Goal: Task Accomplishment & Management: Manage account settings

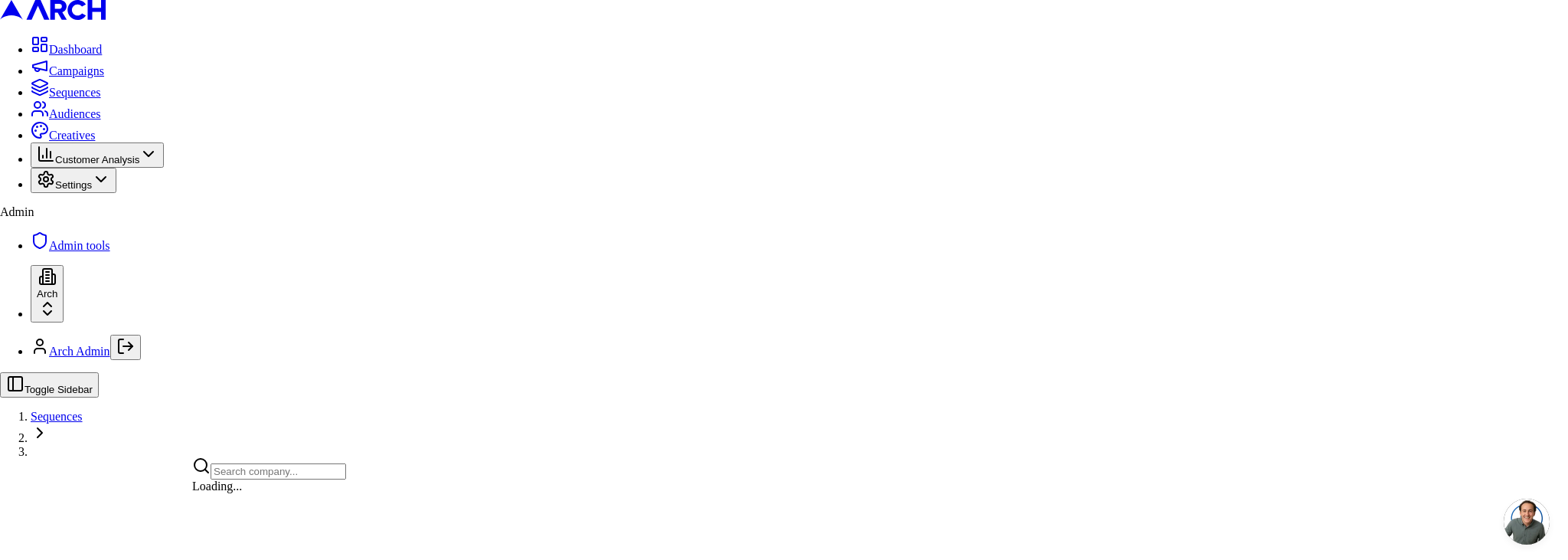
click at [104, 457] on html "Dashboard Campaigns Sequences Audiences Creatives Customer Analysis Settings Ad…" at bounding box center [784, 228] width 1568 height 457
drag, startPoint x: 80, startPoint y: 392, endPoint x: 91, endPoint y: 266, distance: 126.5
click at [80, 392] on html "Dashboard Campaigns Sequences Audiences Creatives Customer Analysis Settings Ad…" at bounding box center [784, 228] width 1568 height 457
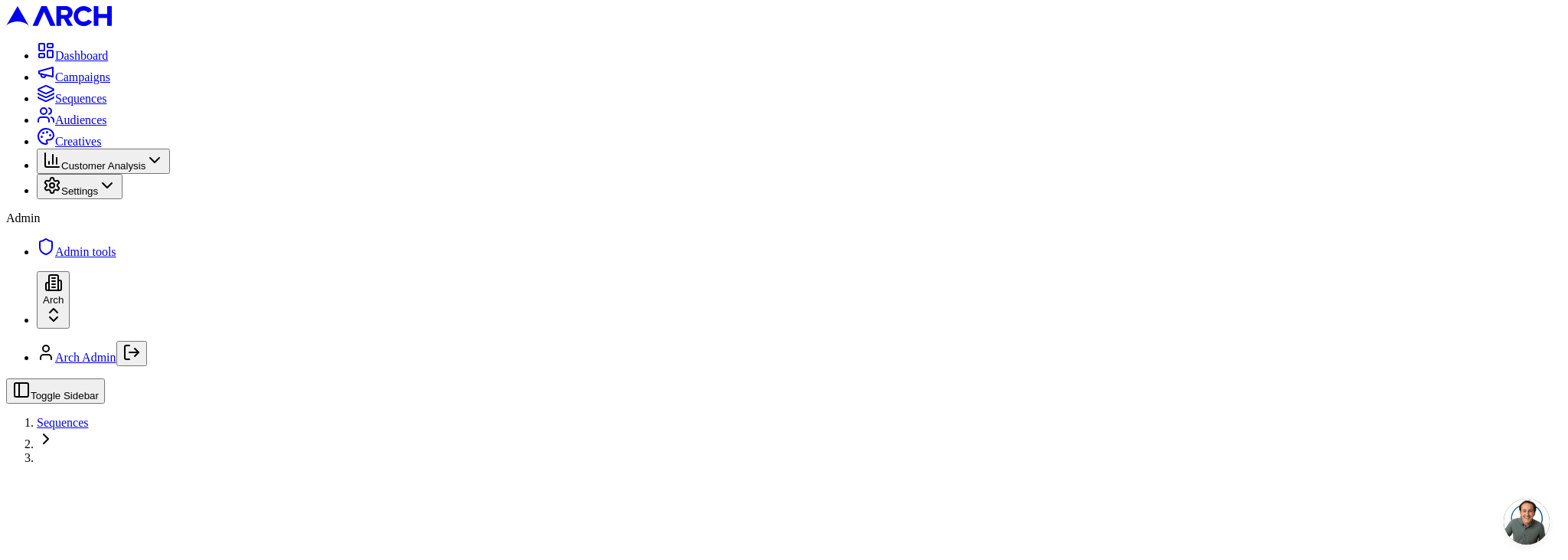
click at [92, 197] on span "Settings" at bounding box center [79, 191] width 37 height 11
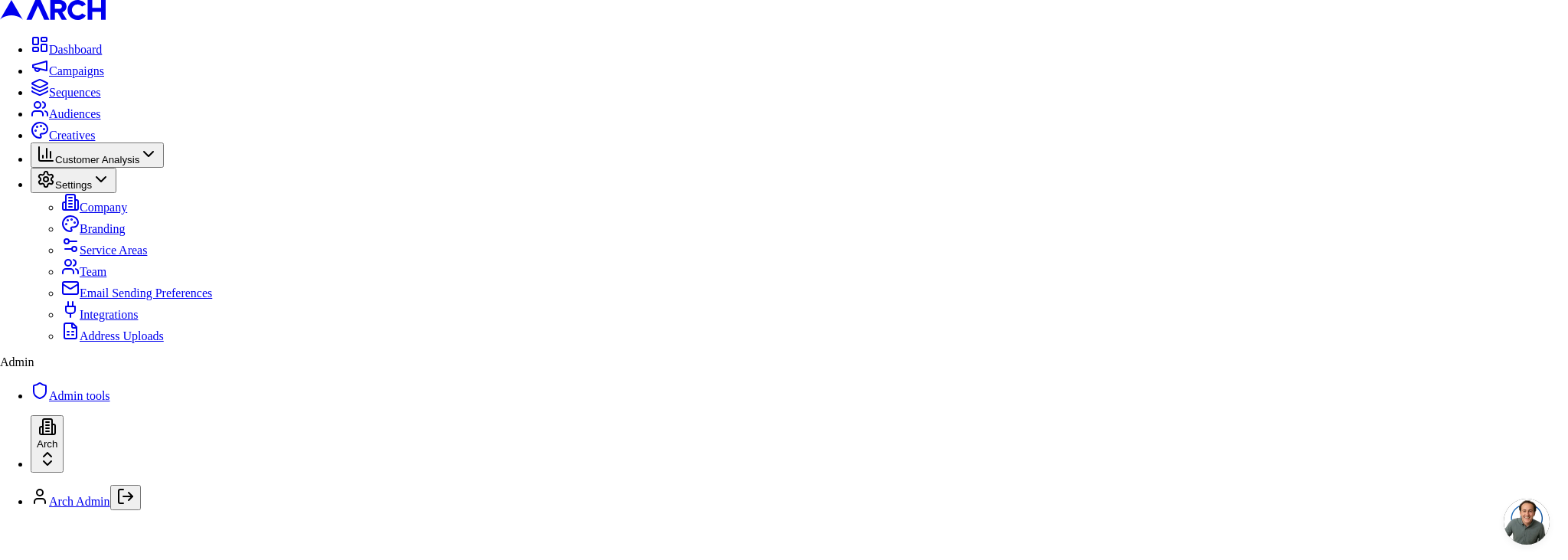
click at [118, 321] on link "Integrations" at bounding box center [99, 314] width 76 height 13
click at [239, 498] on div "Arch test" at bounding box center [269, 486] width 154 height 22
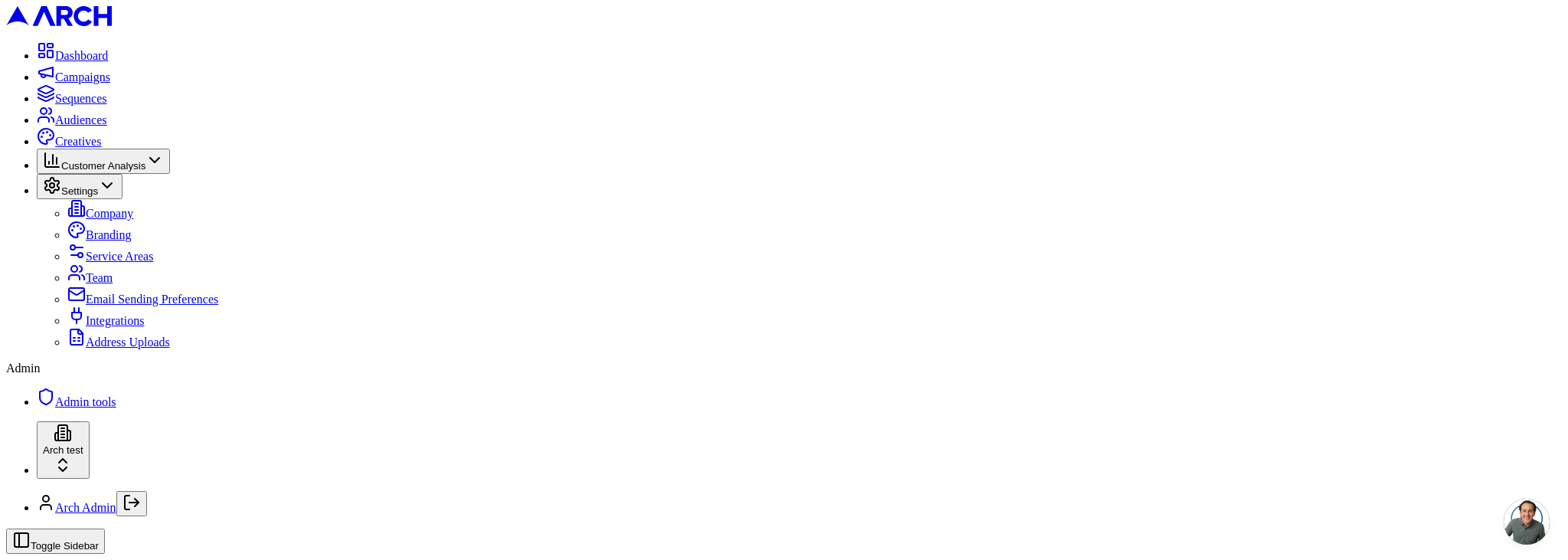
paste input "770611779"
type input "770611779"
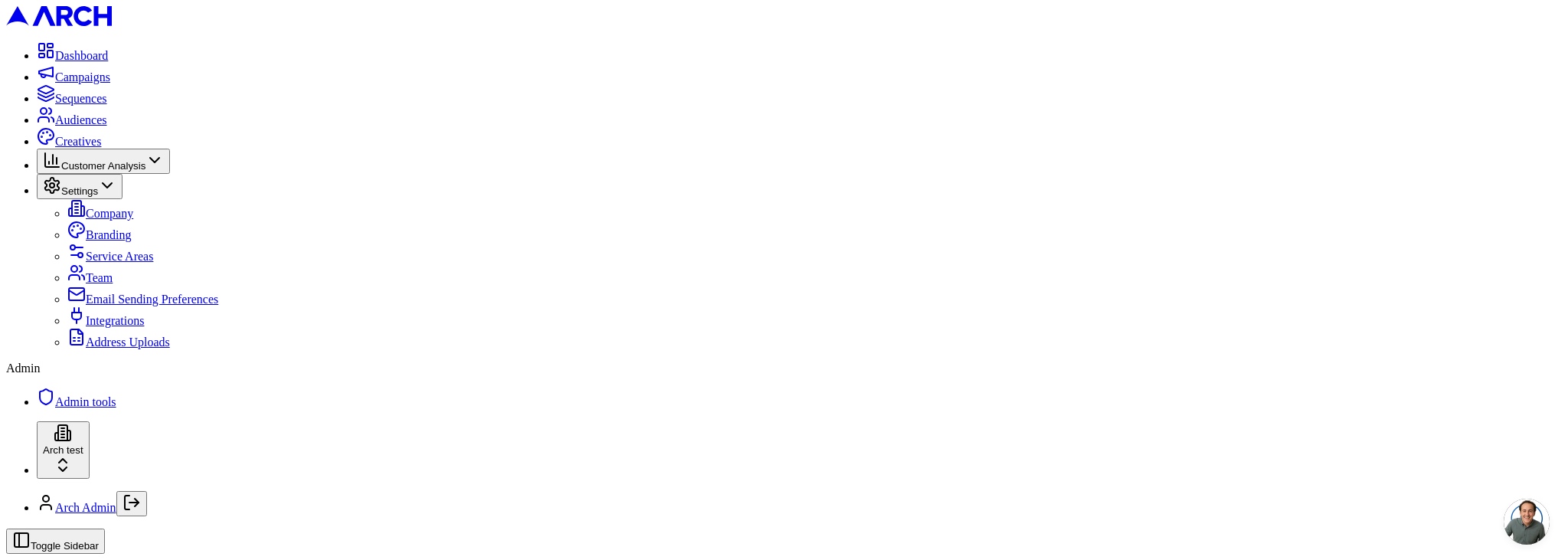
paste input "cid.ja3p2t4rr6zu3ffgil9t1qh5l"
type input "cid.ja3p2t4rr6zu3ffgil9t1qh5l"
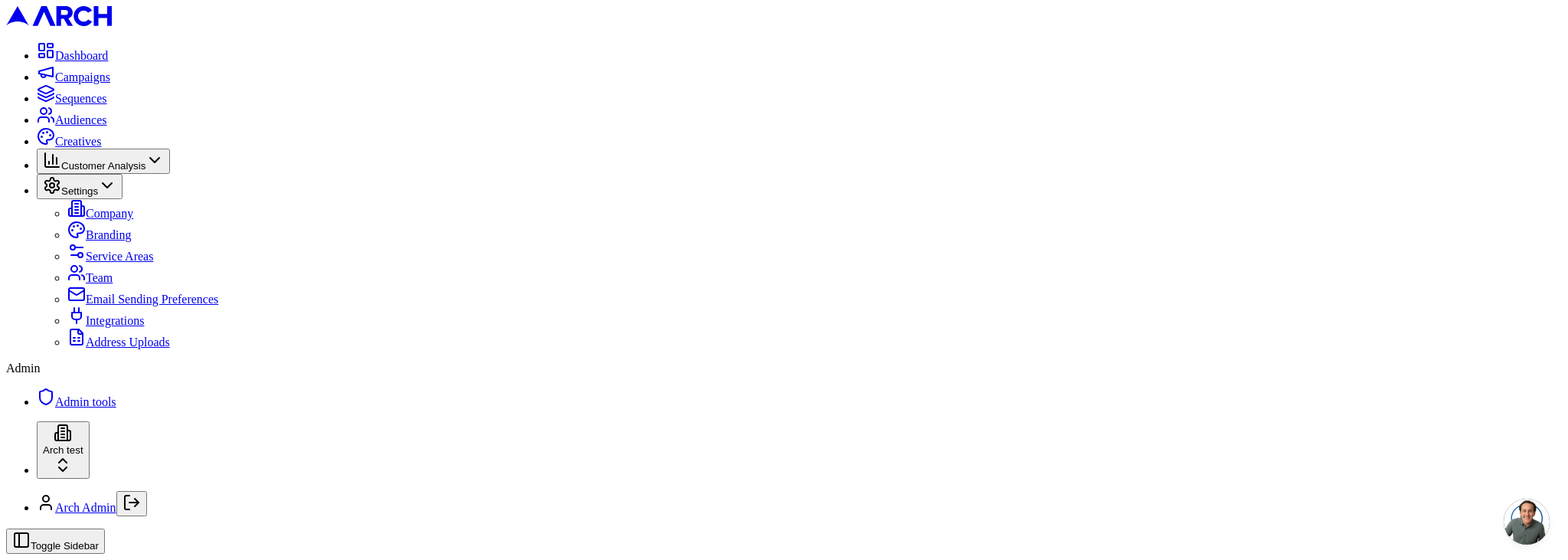
click at [85, 408] on span "Admin tools" at bounding box center [85, 402] width 61 height 13
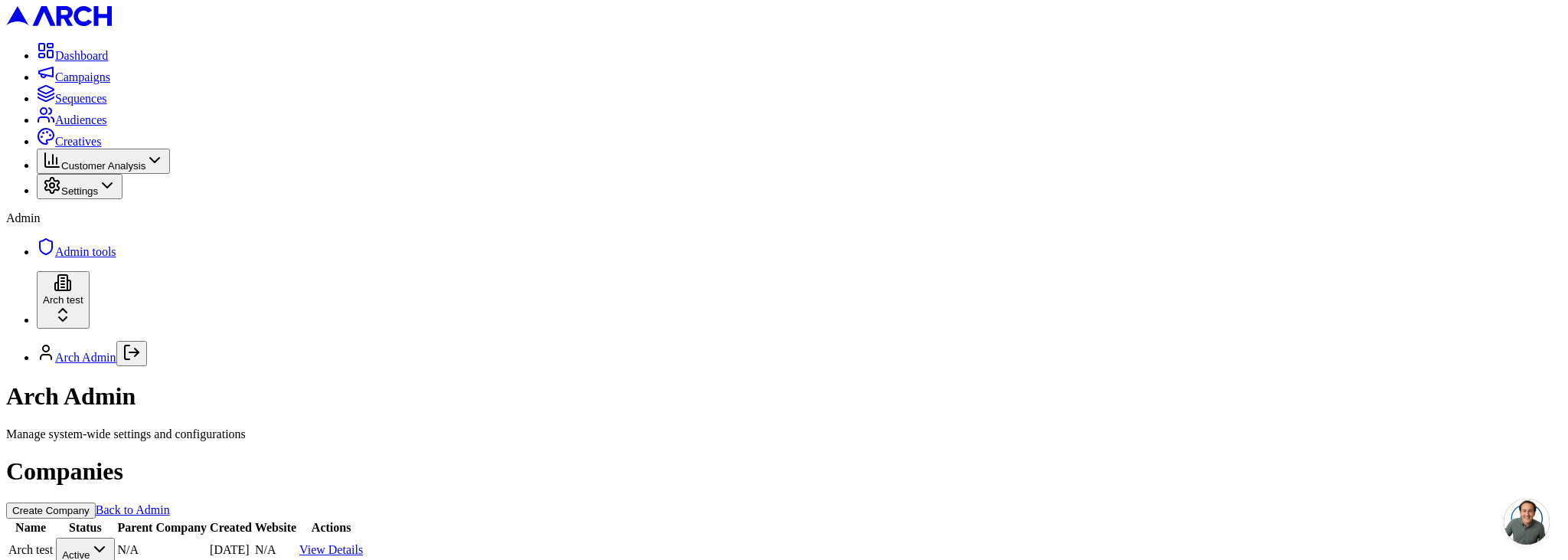
click at [96, 502] on button "Create Company" at bounding box center [50, 510] width 90 height 16
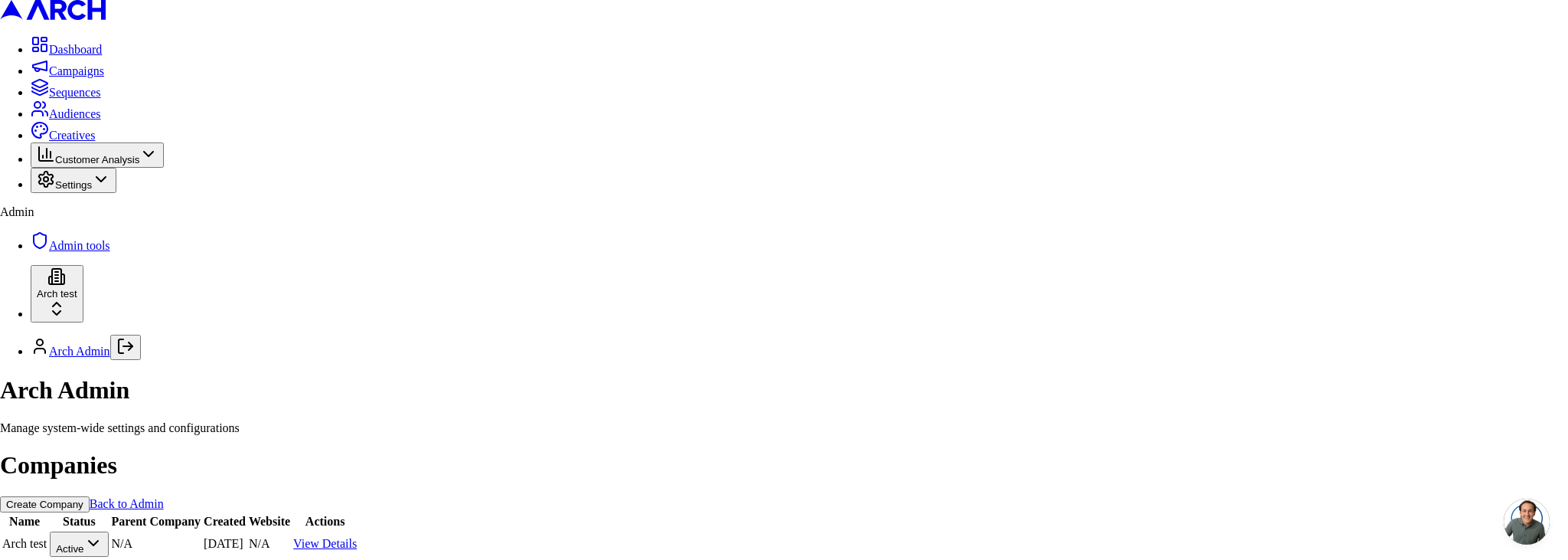
type input "ST integration account"
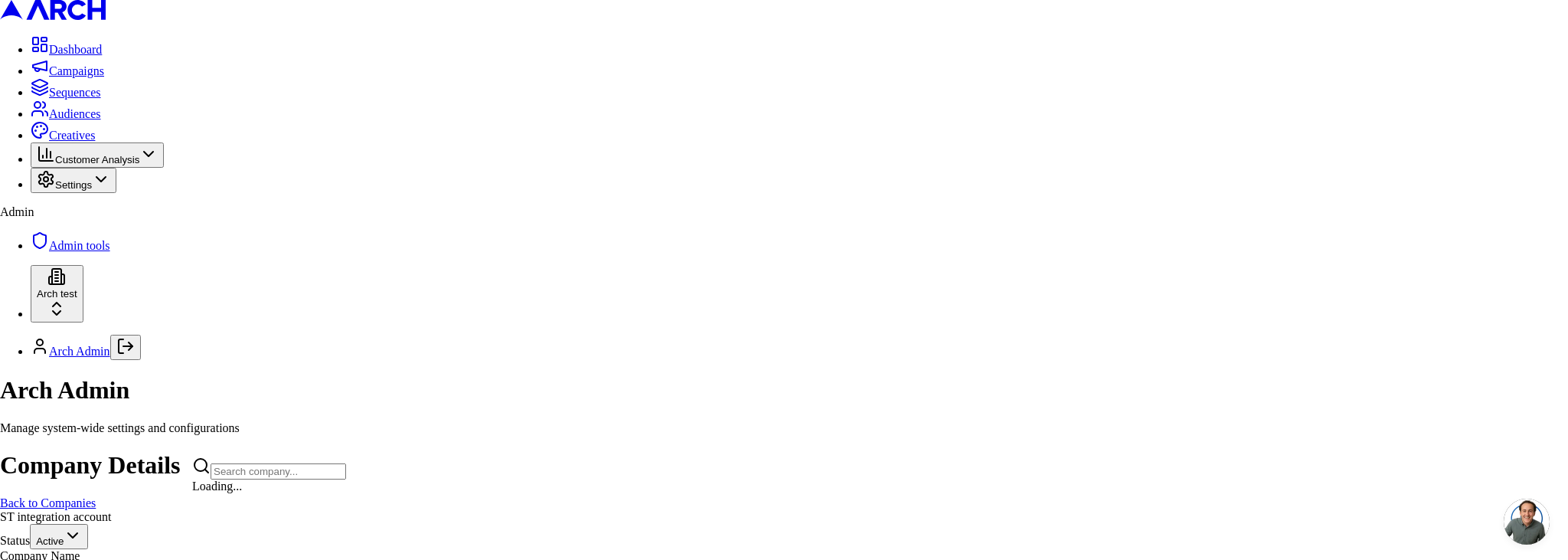
click at [312, 495] on div "ST integration account" at bounding box center [269, 484] width 154 height 22
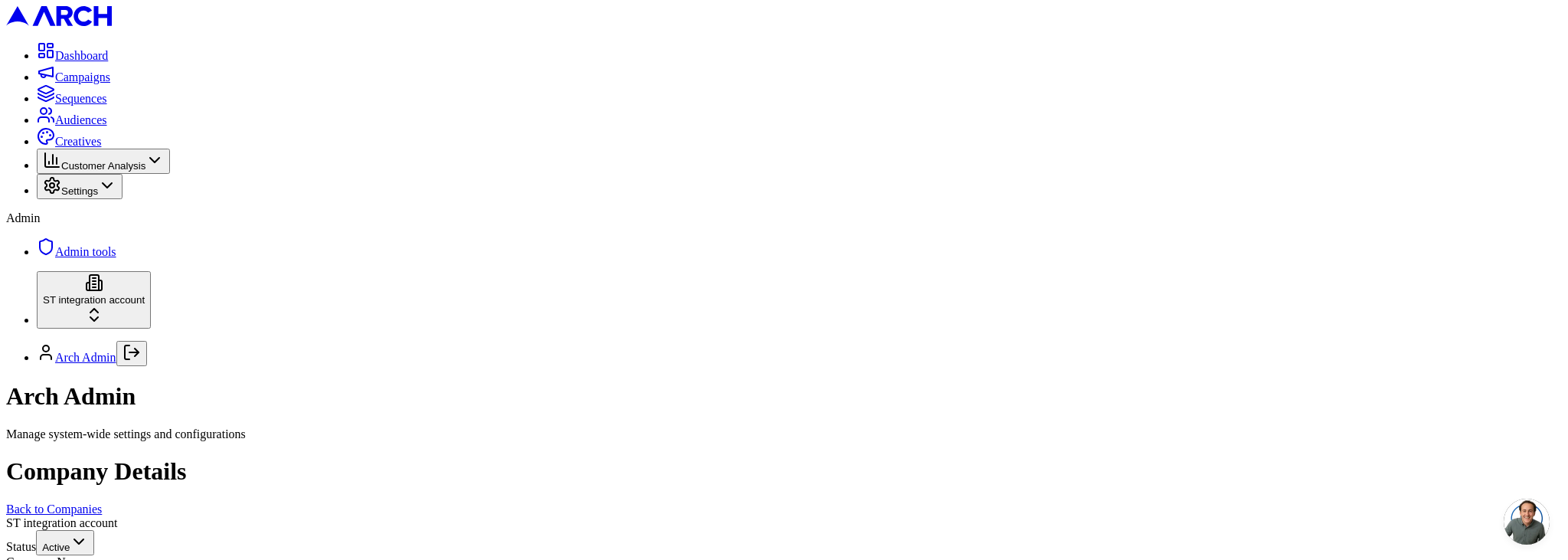
click at [96, 197] on span "Settings" at bounding box center [79, 191] width 37 height 11
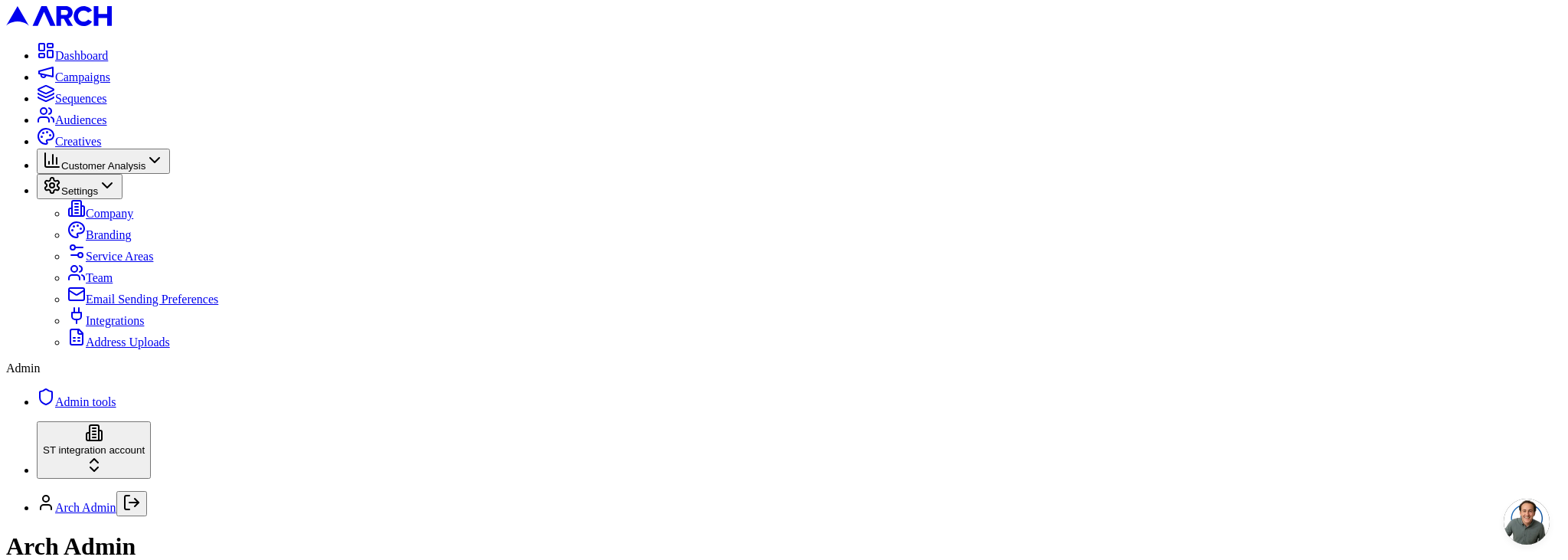
click at [120, 327] on link "Integrations" at bounding box center [105, 321] width 76 height 13
paste input "996282532"
type input "996282532"
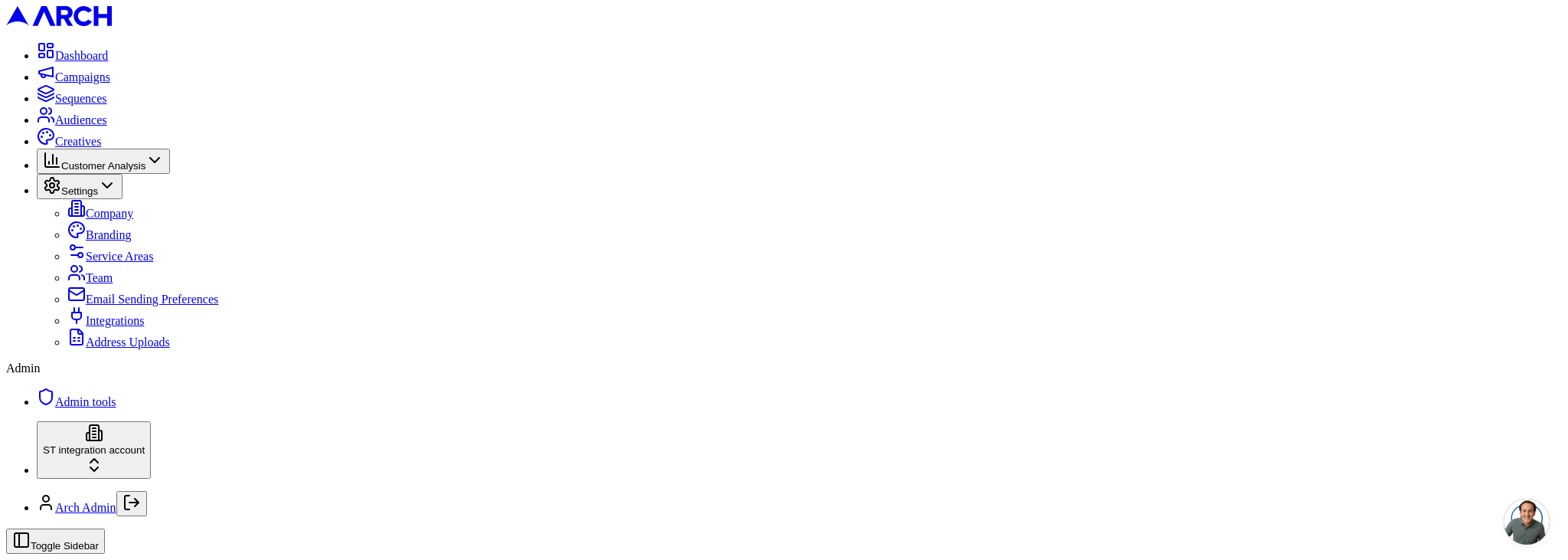
paste input "cid.oqll8euntztwmsh7n9l0isilp"
type input "cid.oqll8euntztwmsh7n9l0isilp"
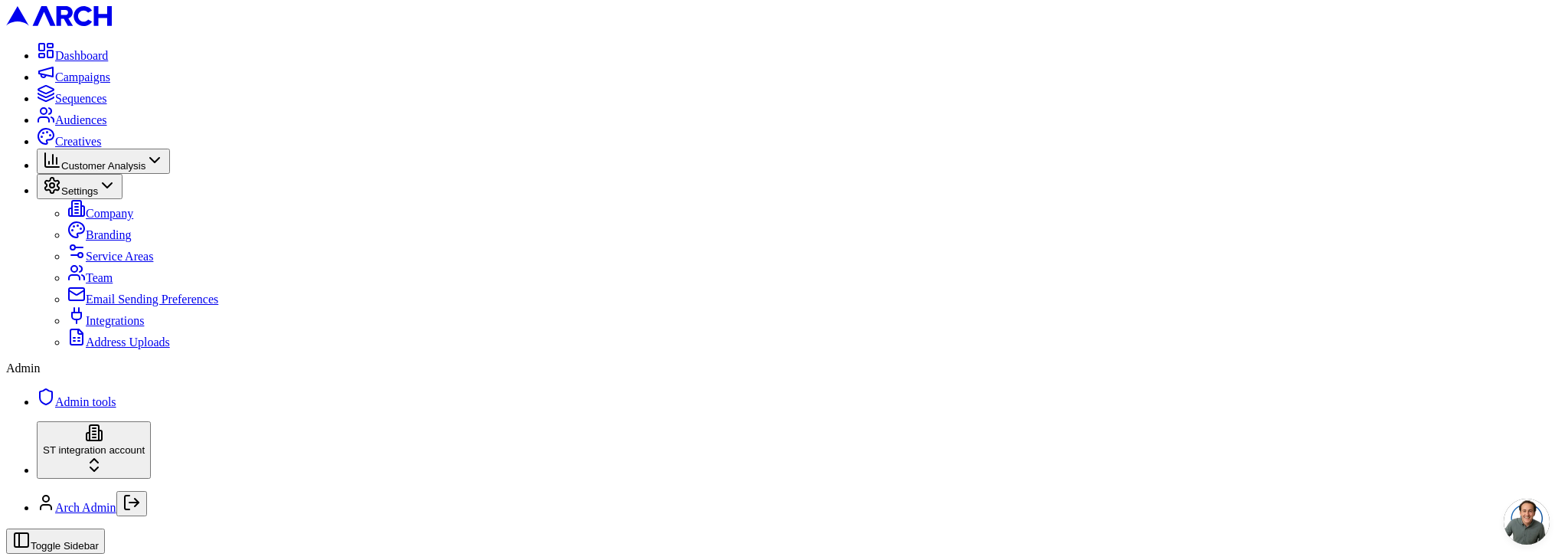
click at [99, 126] on span "Audiences" at bounding box center [80, 120] width 52 height 13
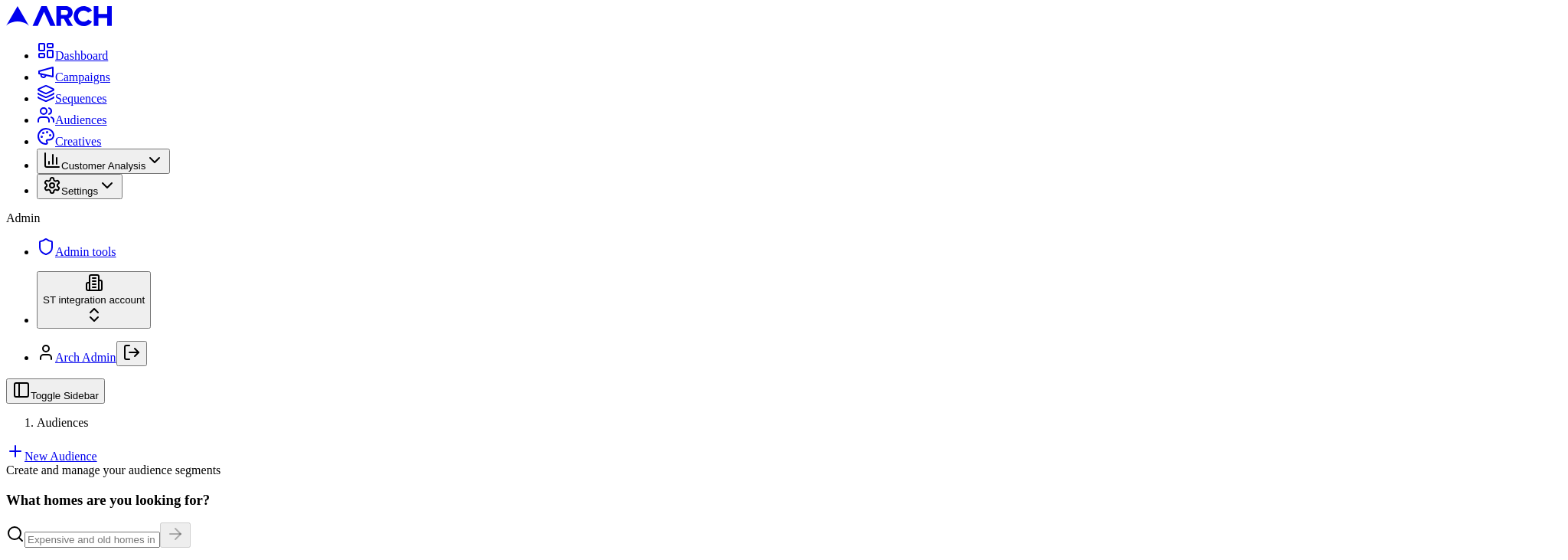
click at [97, 450] on link "New Audience" at bounding box center [51, 456] width 91 height 13
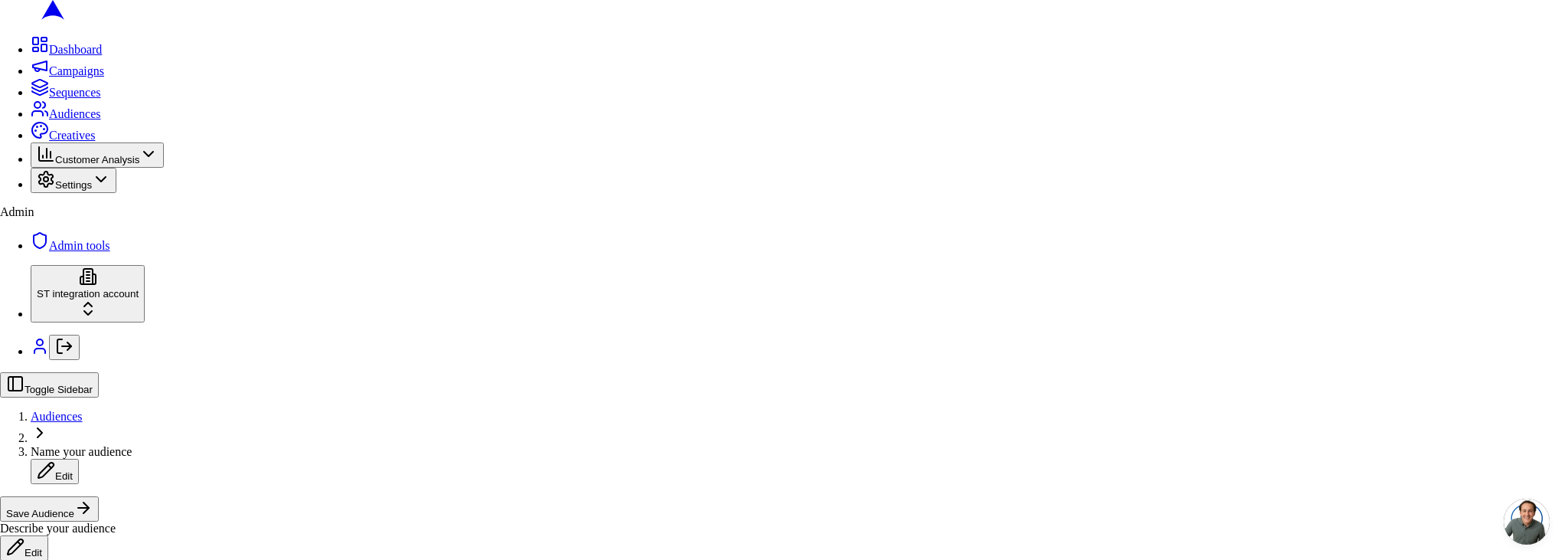
drag, startPoint x: 758, startPoint y: 390, endPoint x: 779, endPoint y: 397, distance: 22.1
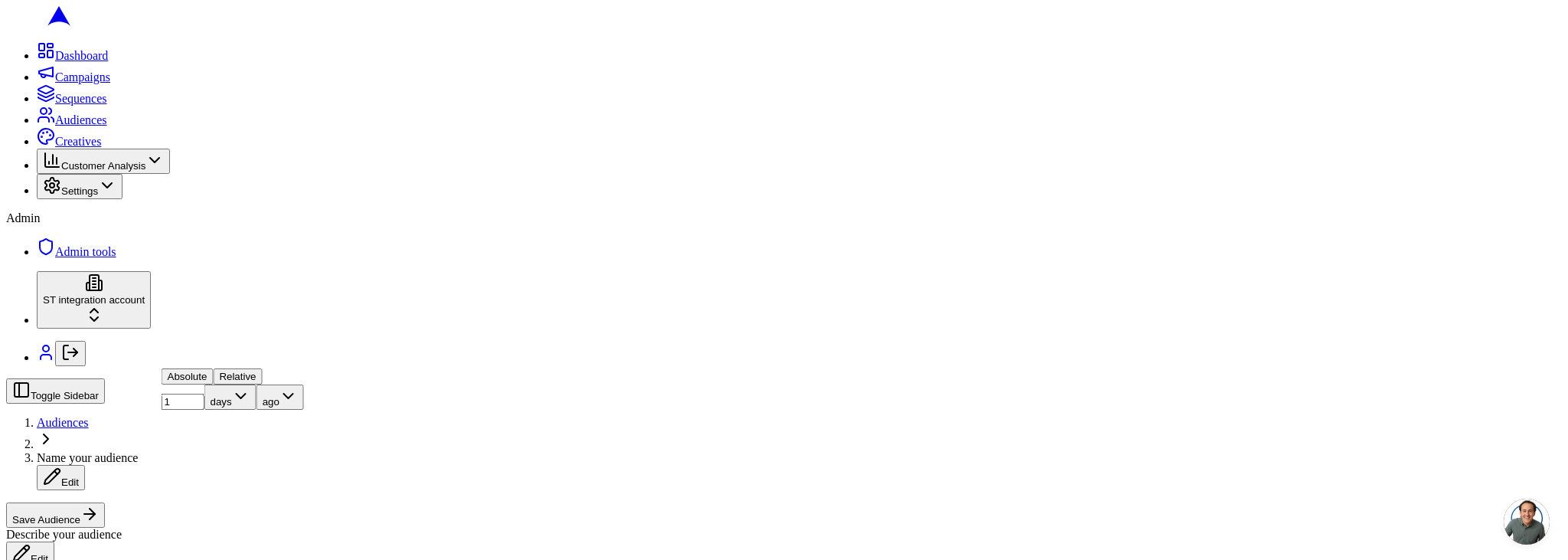
click at [138, 451] on span "Name your audience" at bounding box center [87, 457] width 101 height 13
click at [173, 451] on input "Test - Jobs Scheduled Next 30 Days" at bounding box center [105, 458] width 136 height 16
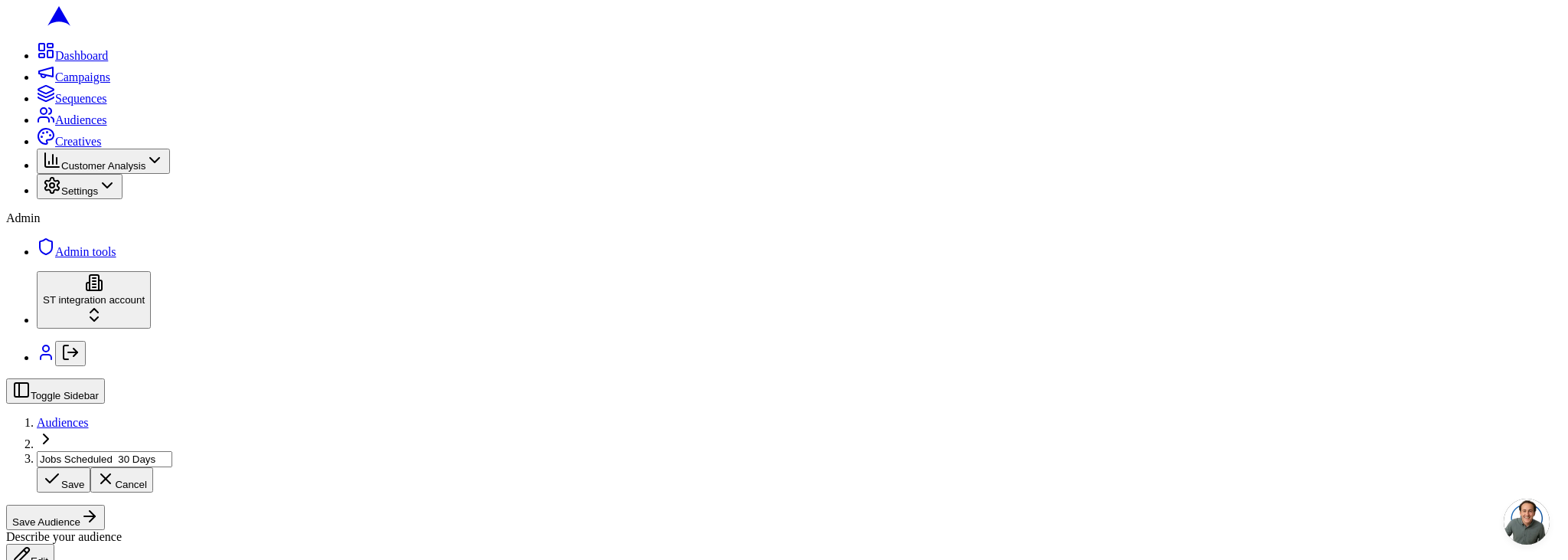
scroll to position [0, 5]
type input "Jobs Scheduled last 1 Day"
drag, startPoint x: 1486, startPoint y: 18, endPoint x: 1412, endPoint y: 20, distance: 74.0
click at [105, 502] on button "Save Audience" at bounding box center [55, 515] width 99 height 25
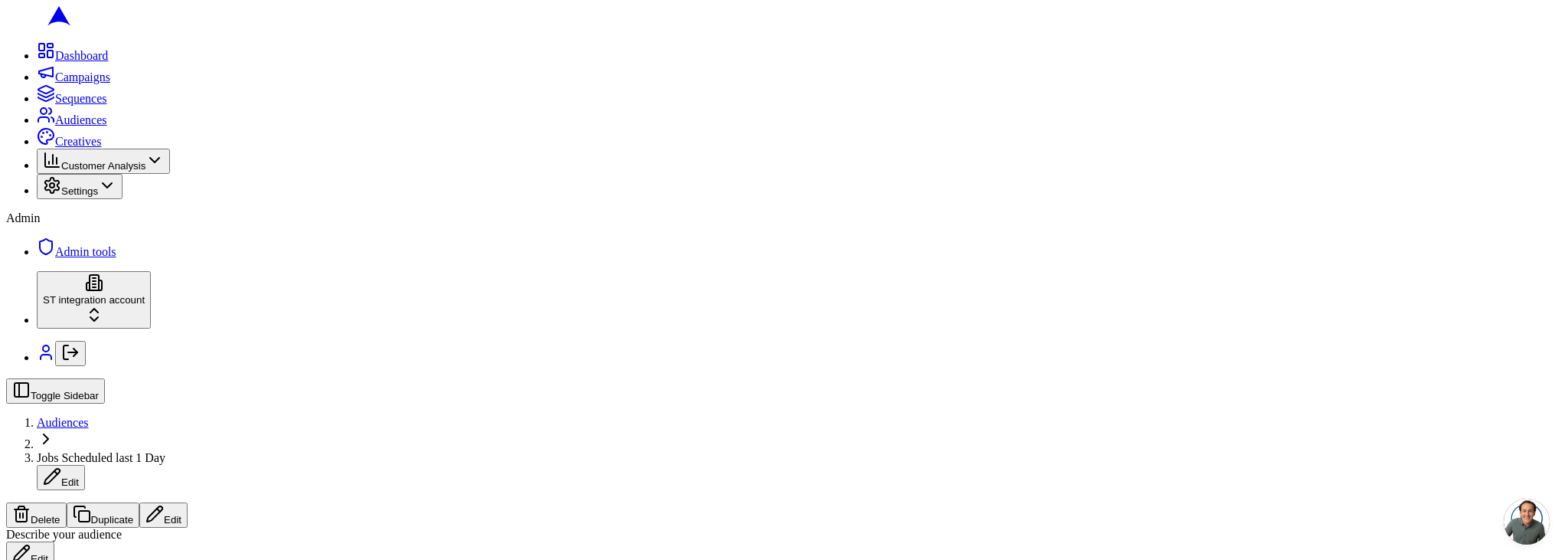
click at [89, 416] on span "Audiences" at bounding box center [62, 422] width 52 height 13
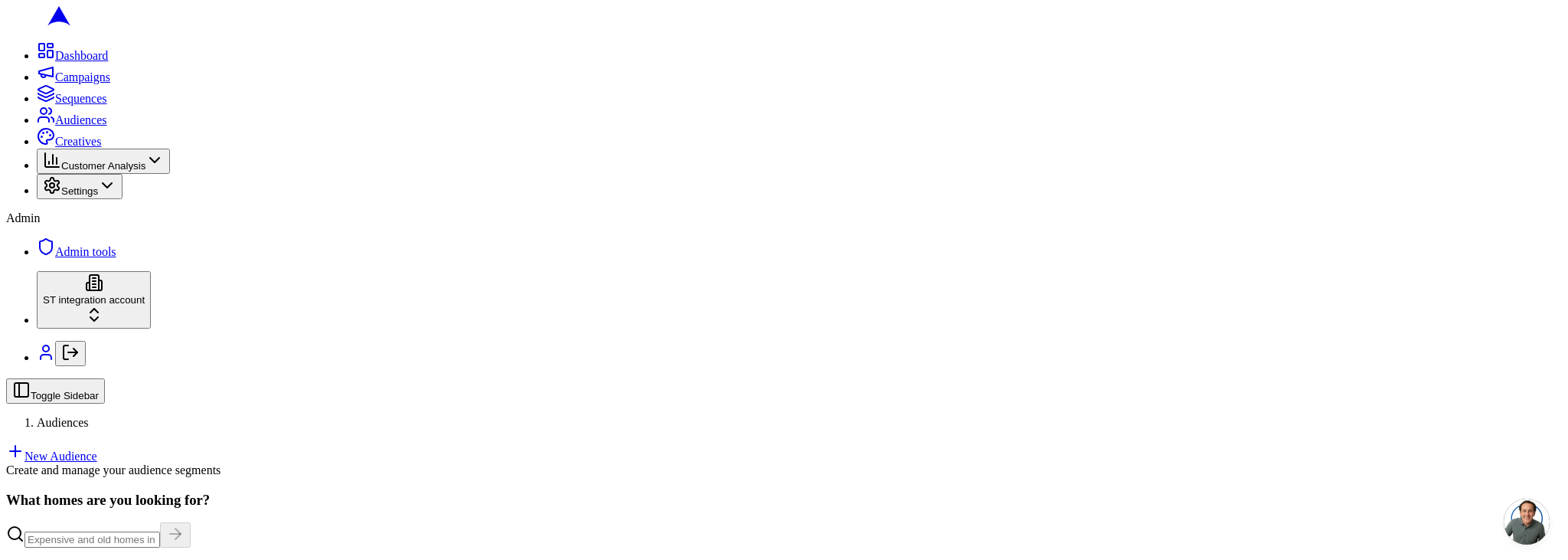
click at [97, 450] on link "New Audience" at bounding box center [51, 456] width 91 height 13
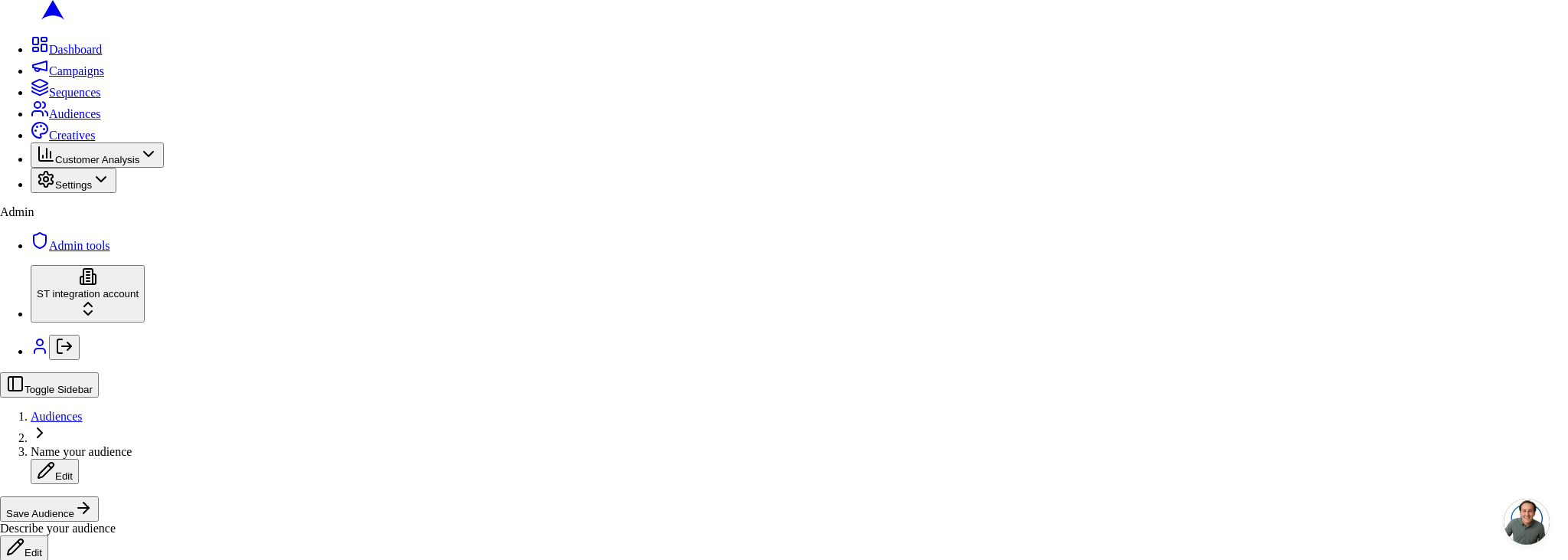
drag, startPoint x: 965, startPoint y: 492, endPoint x: 933, endPoint y: 489, distance: 32.1
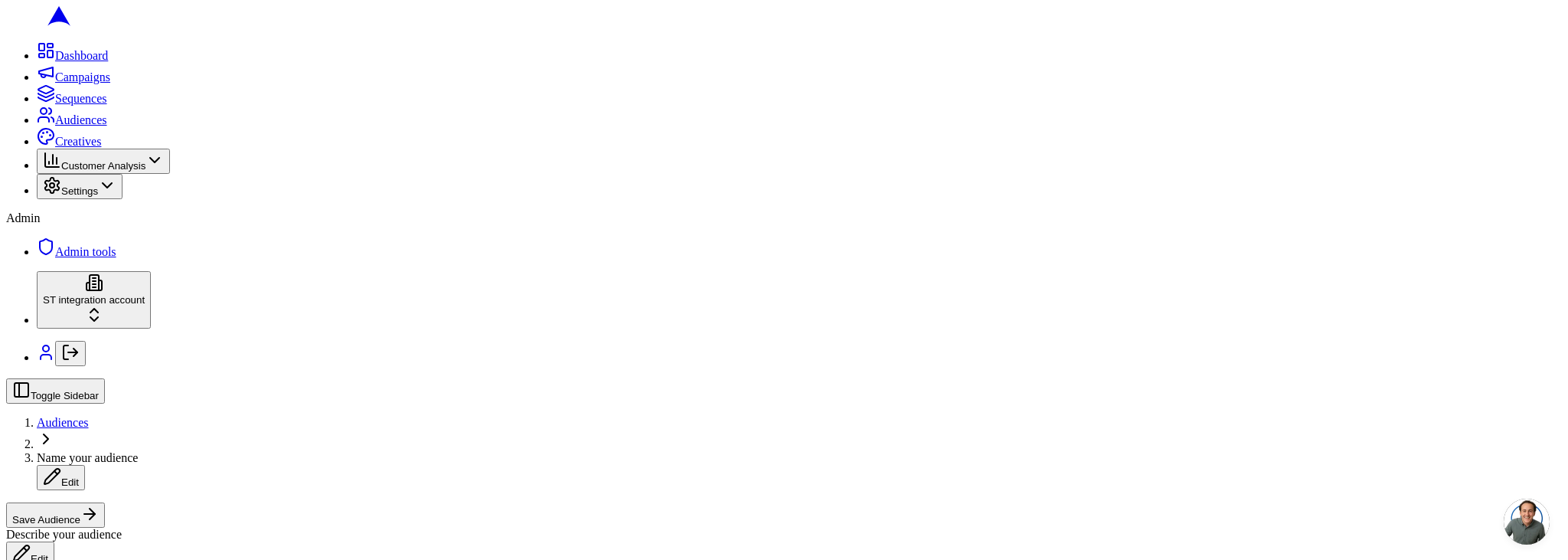
scroll to position [428, 0]
radio input "true"
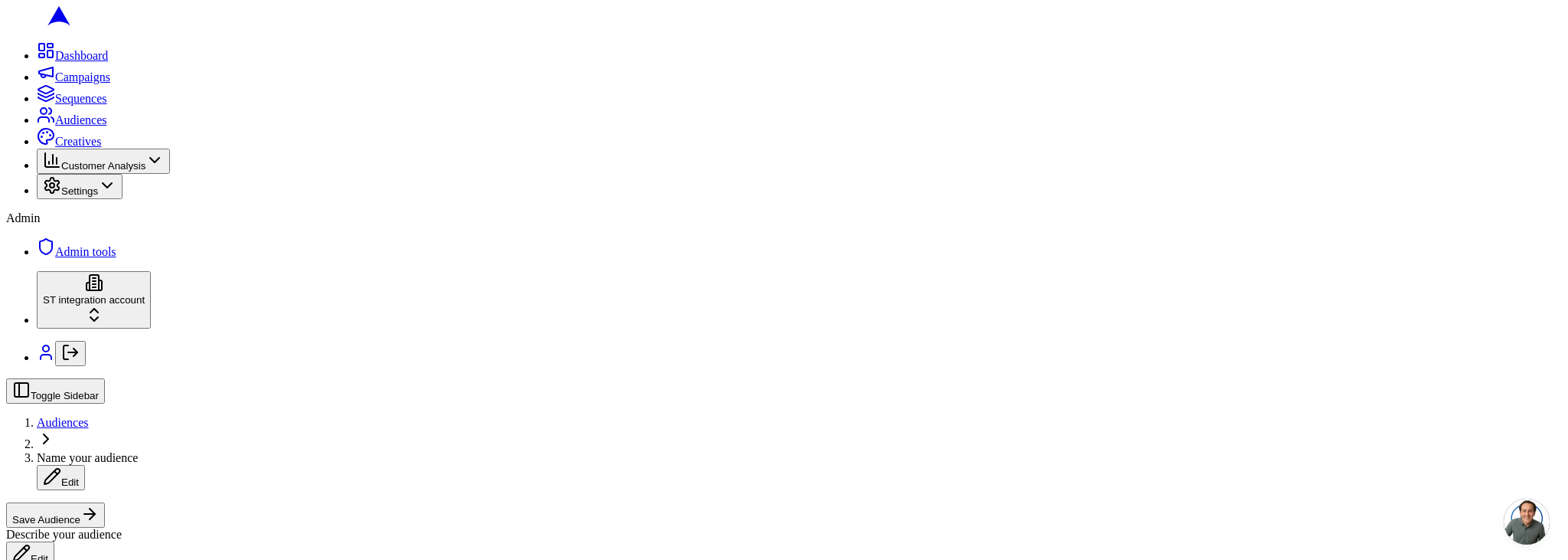
scroll to position [458, 0]
click at [138, 451] on span "Name your audience" at bounding box center [87, 457] width 101 height 13
type input "active members"
click at [105, 502] on button "Save Audience" at bounding box center [55, 515] width 99 height 25
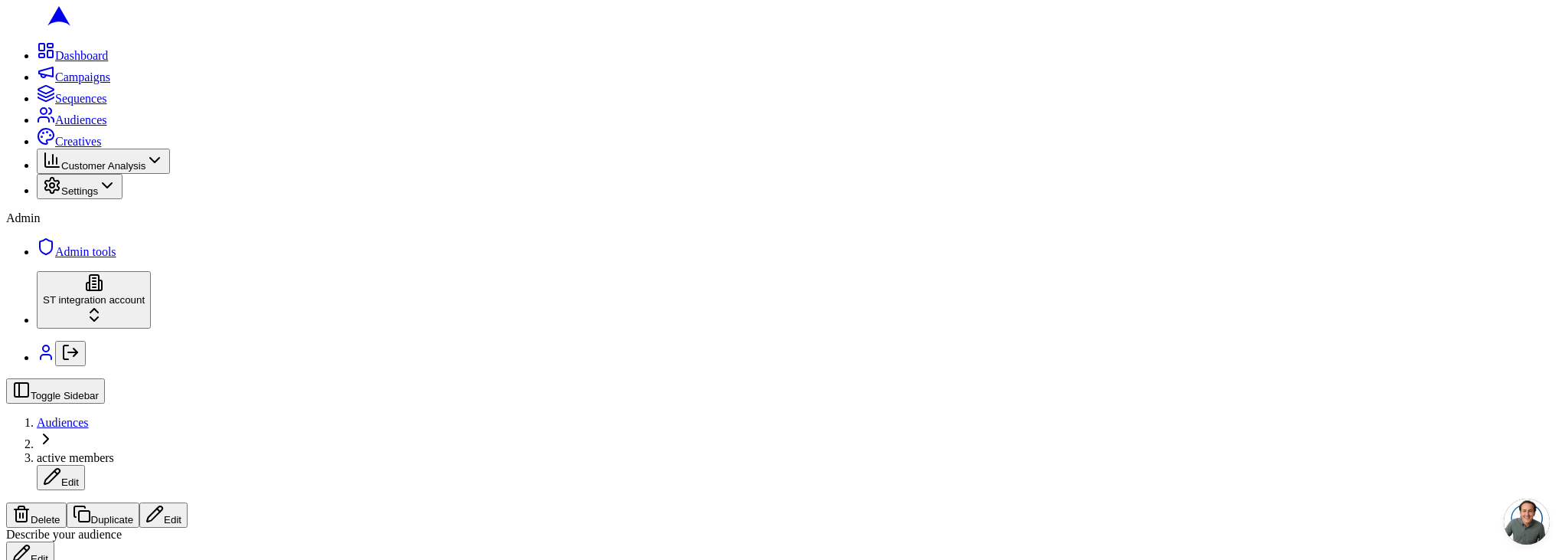
click at [89, 416] on span "Audiences" at bounding box center [62, 422] width 52 height 13
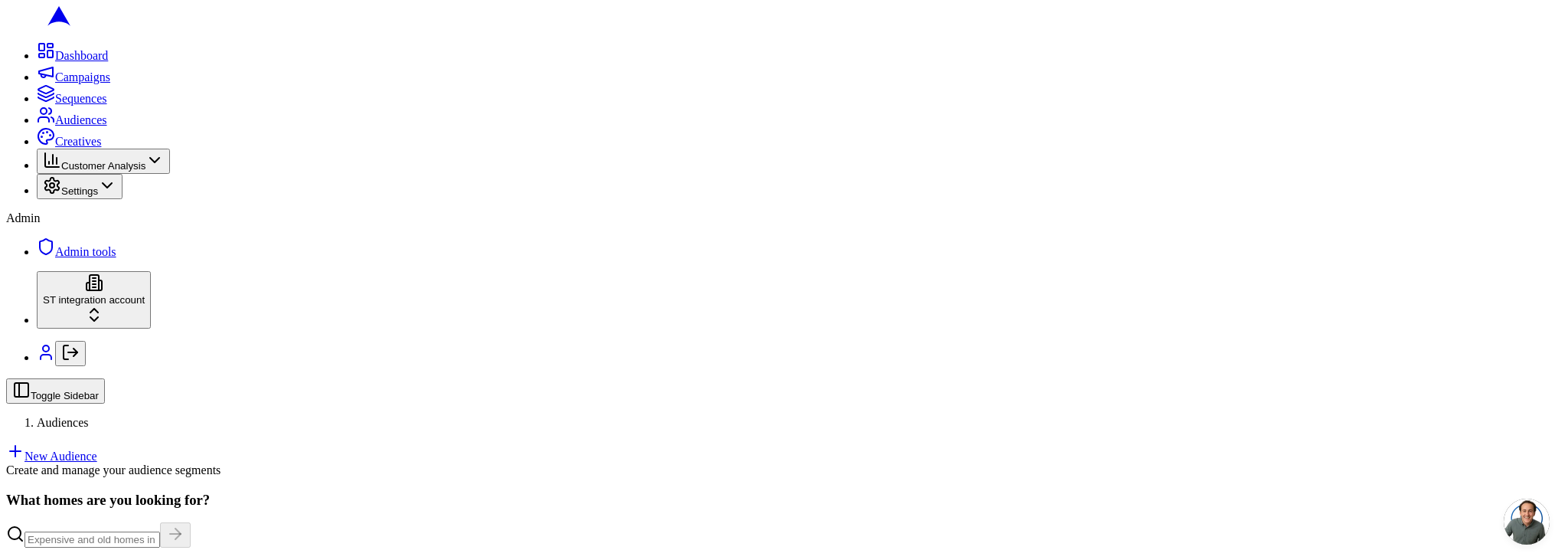
scroll to position [130, 0]
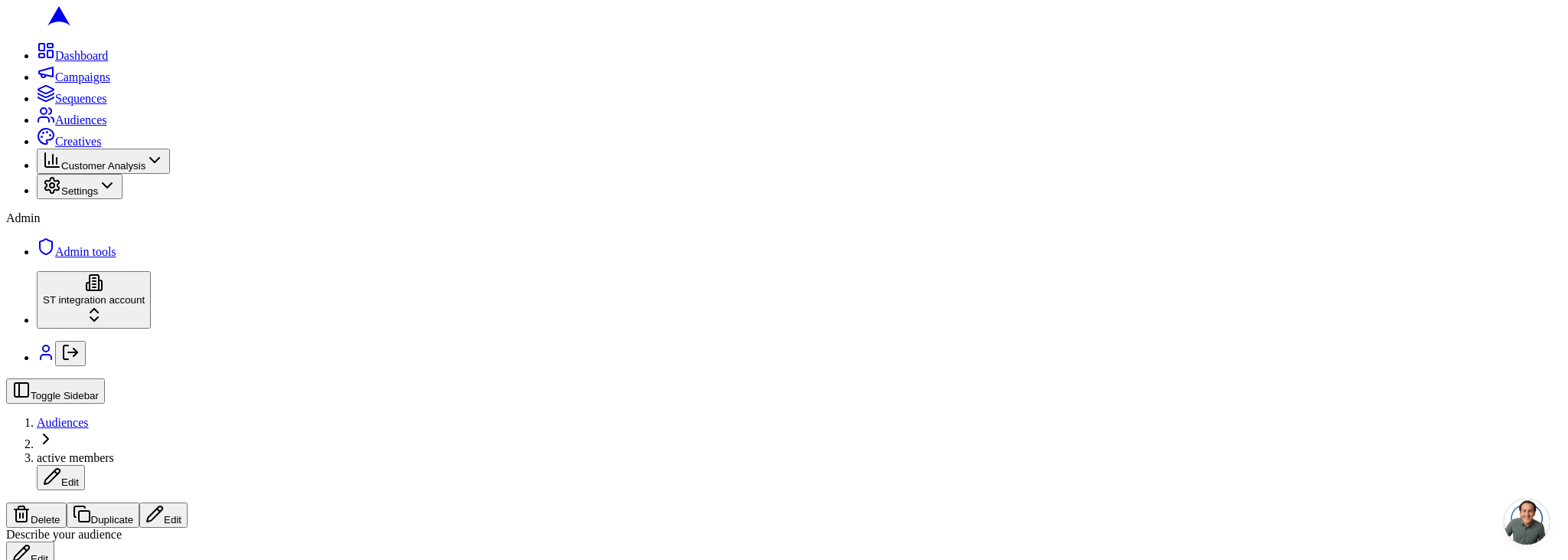
click at [827, 528] on div "Describe your audience Edit" at bounding box center [784, 547] width 1556 height 39
click at [188, 502] on button "Edit" at bounding box center [163, 515] width 48 height 25
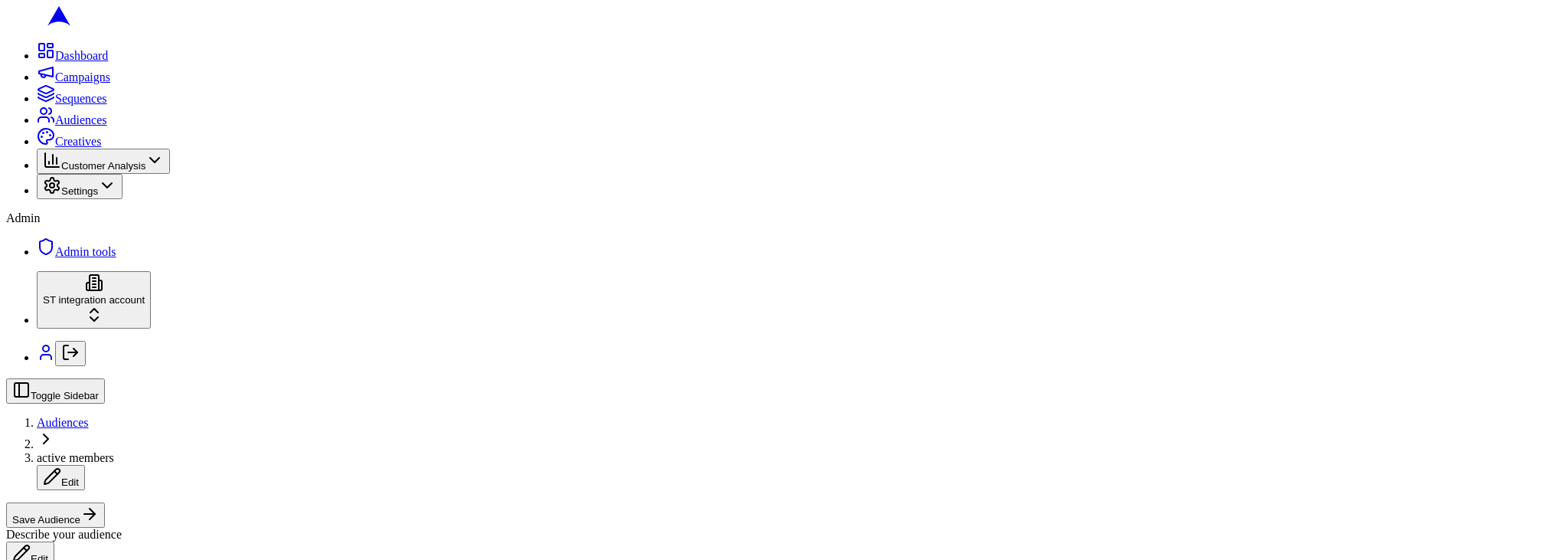
radio input "true"
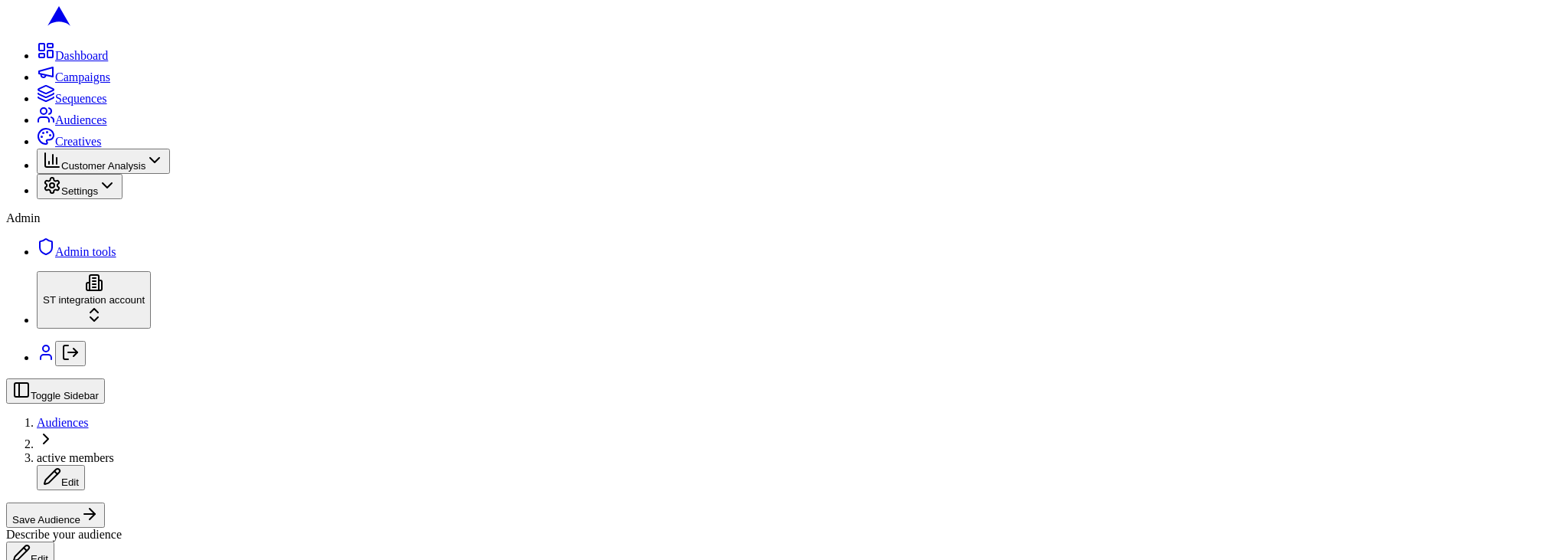
scroll to position [0, 0]
click at [114, 451] on span "active members" at bounding box center [75, 457] width 77 height 13
drag, startPoint x: 225, startPoint y: 29, endPoint x: 237, endPoint y: 20, distance: 15.0
click at [173, 451] on input "active members" at bounding box center [105, 458] width 136 height 16
type input "non members"
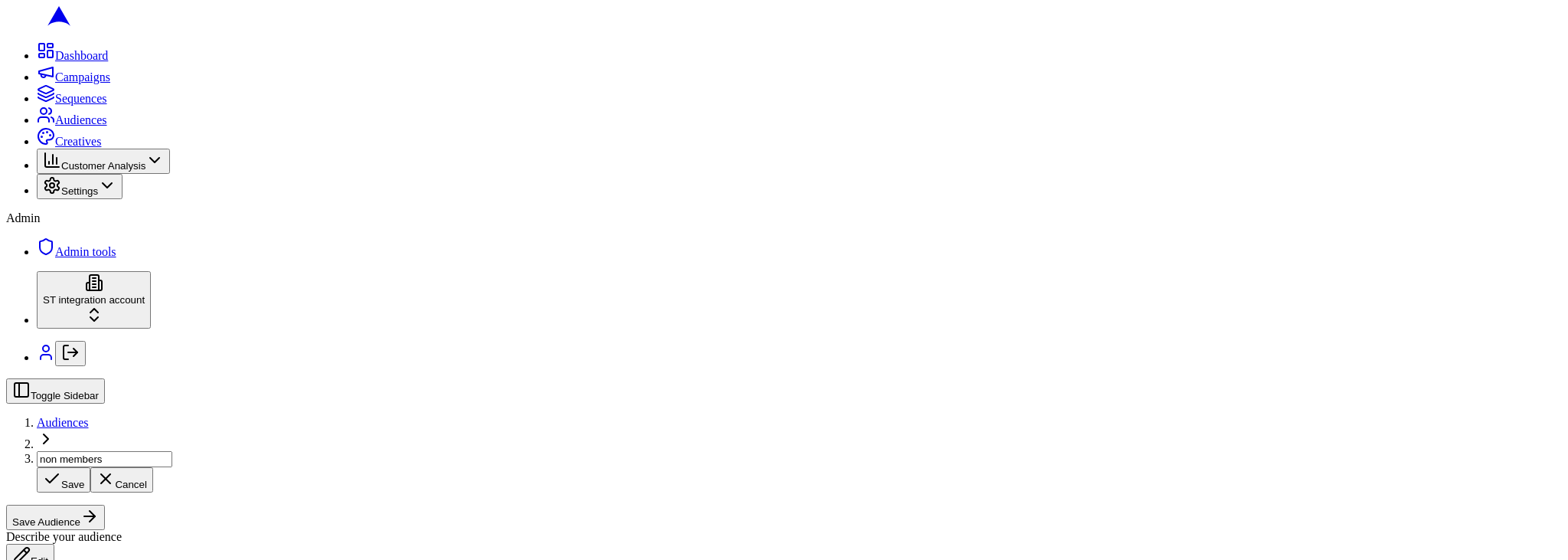
click at [534, 378] on div "Toggle Sidebar Audiences non members Save Cancel Save Audience" at bounding box center [784, 453] width 1556 height 152
click at [105, 502] on button "Save Audience" at bounding box center [55, 515] width 99 height 25
click at [37, 103] on icon at bounding box center [45, 92] width 18 height 18
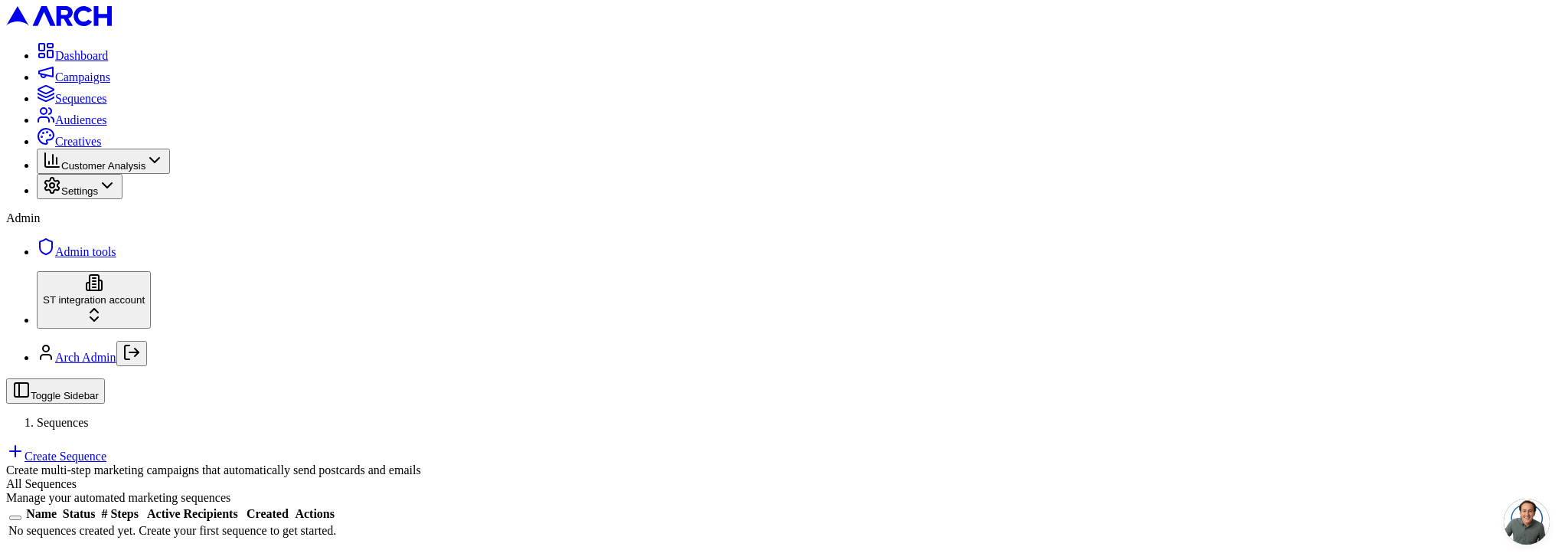
click at [107, 450] on link "Create Sequence" at bounding box center [56, 456] width 100 height 13
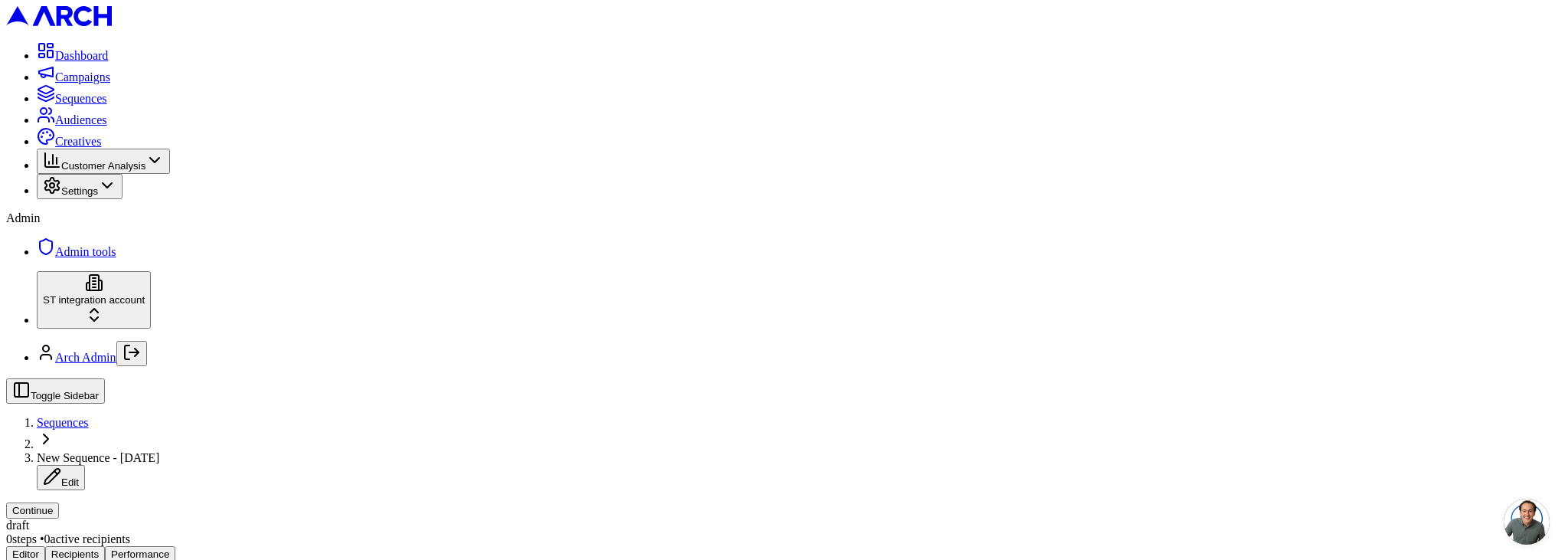
click at [159, 451] on span "New Sequence - Aug 21, 2025" at bounding box center [98, 457] width 123 height 13
type input "Job-based sequence"
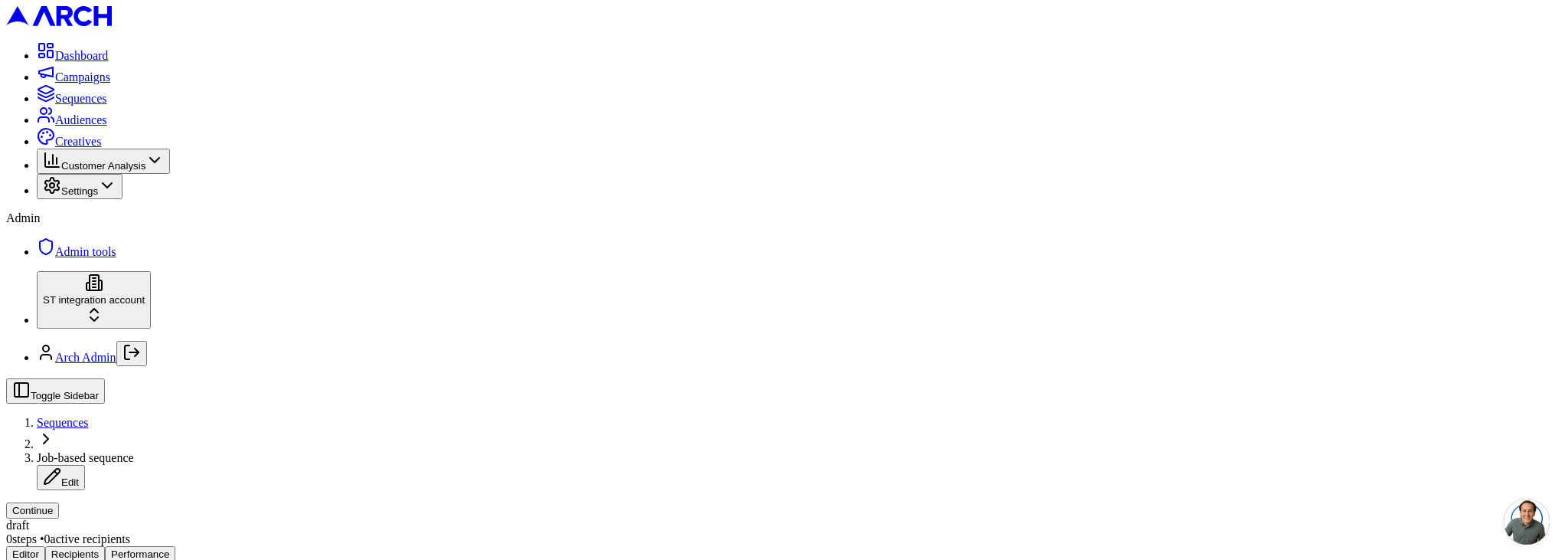
drag, startPoint x: 248, startPoint y: 114, endPoint x: 280, endPoint y: 115, distance: 32.0
click at [45, 546] on button "Editor" at bounding box center [25, 553] width 39 height 16
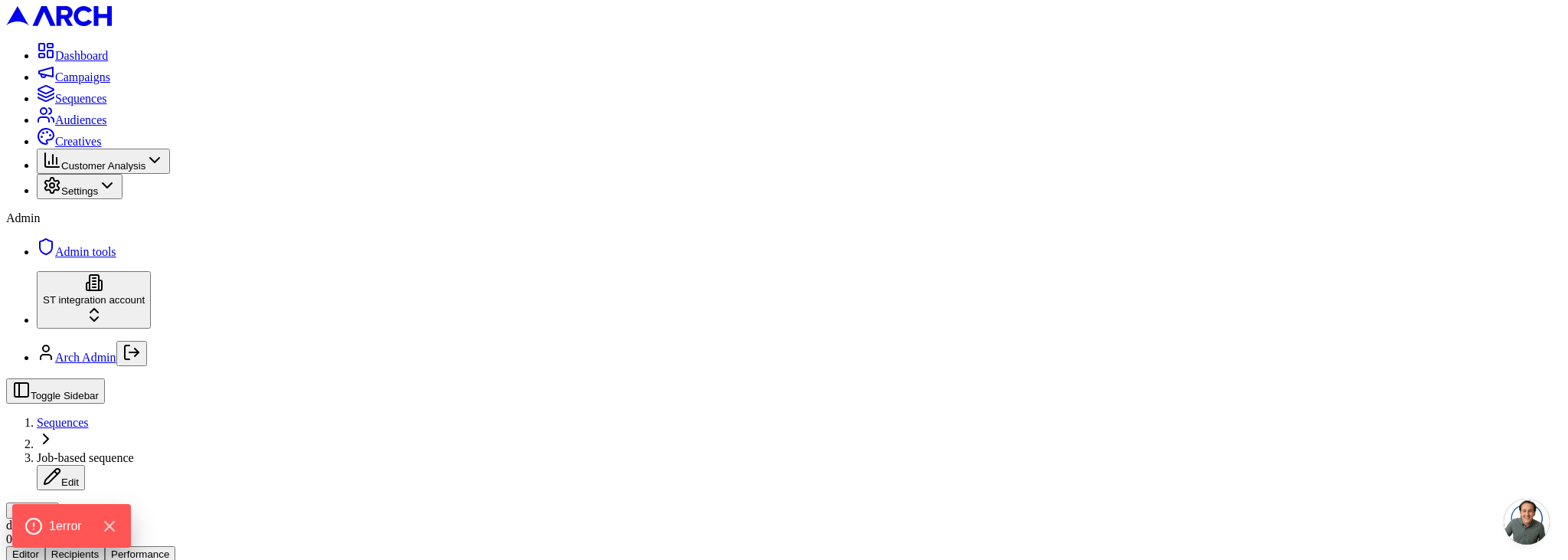
click at [80, 197] on span "Settings" at bounding box center [79, 191] width 37 height 11
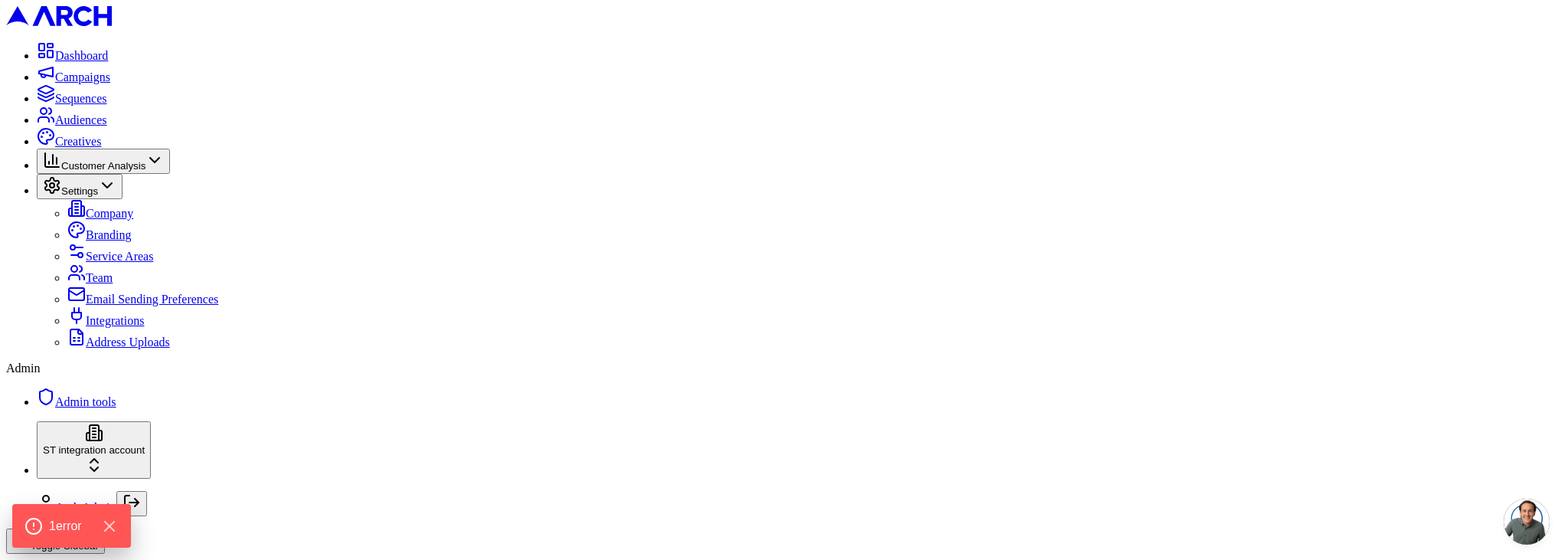
click at [118, 305] on span "Email Sending Preferences" at bounding box center [152, 299] width 133 height 13
click at [79, 408] on span "Admin tools" at bounding box center [85, 402] width 61 height 13
type input "no-reply"
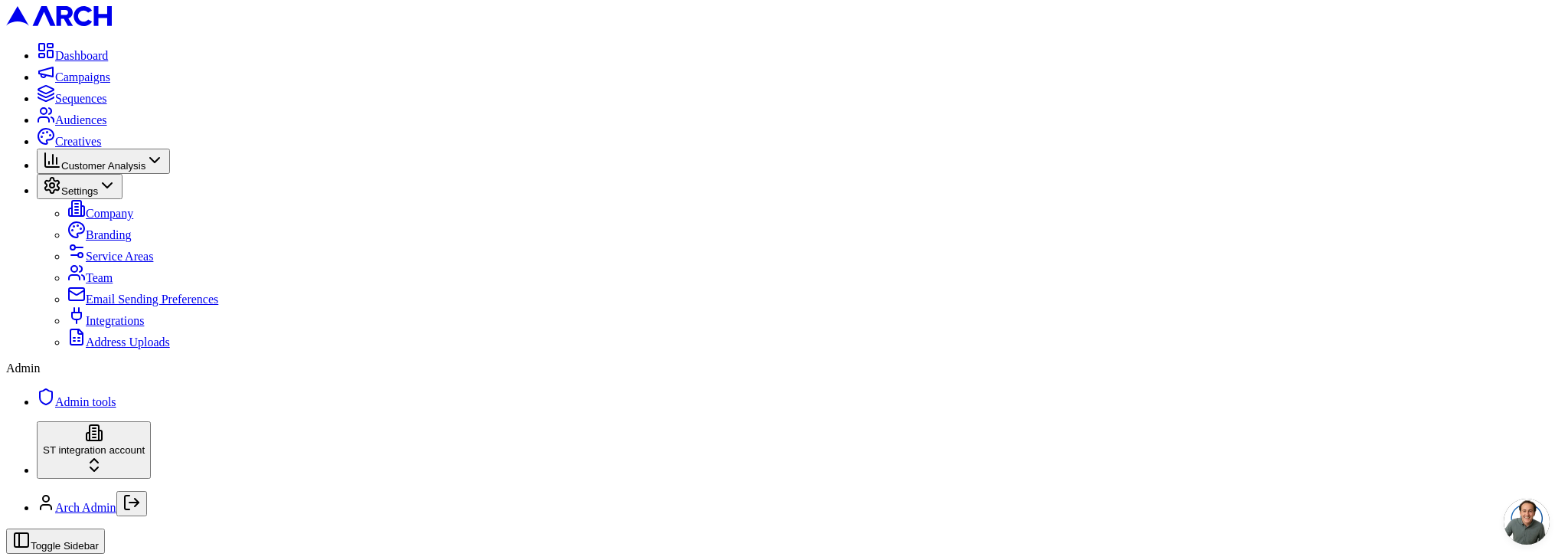
type input "Arch admin"
type input "[EMAIL_ADDRESS][DOMAIN_NAME]"
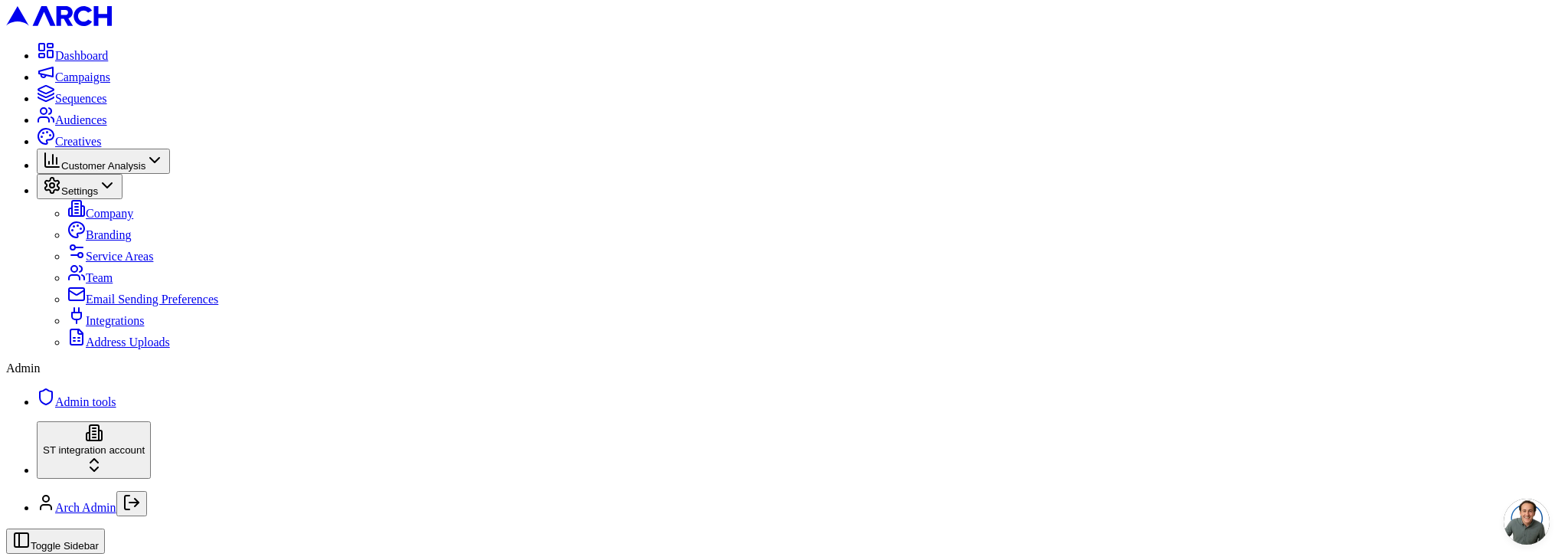
type input "hello"
drag, startPoint x: 1483, startPoint y: 419, endPoint x: 1107, endPoint y: 373, distance: 378.8
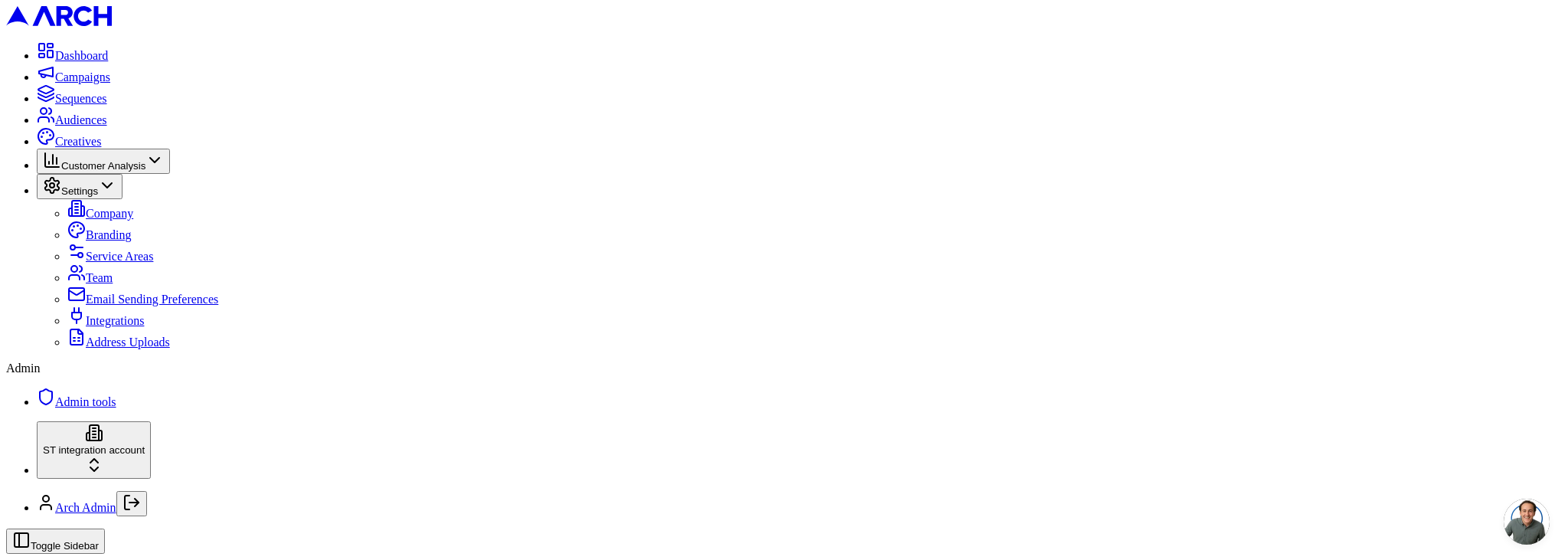
type input "Arch - ST integration account"
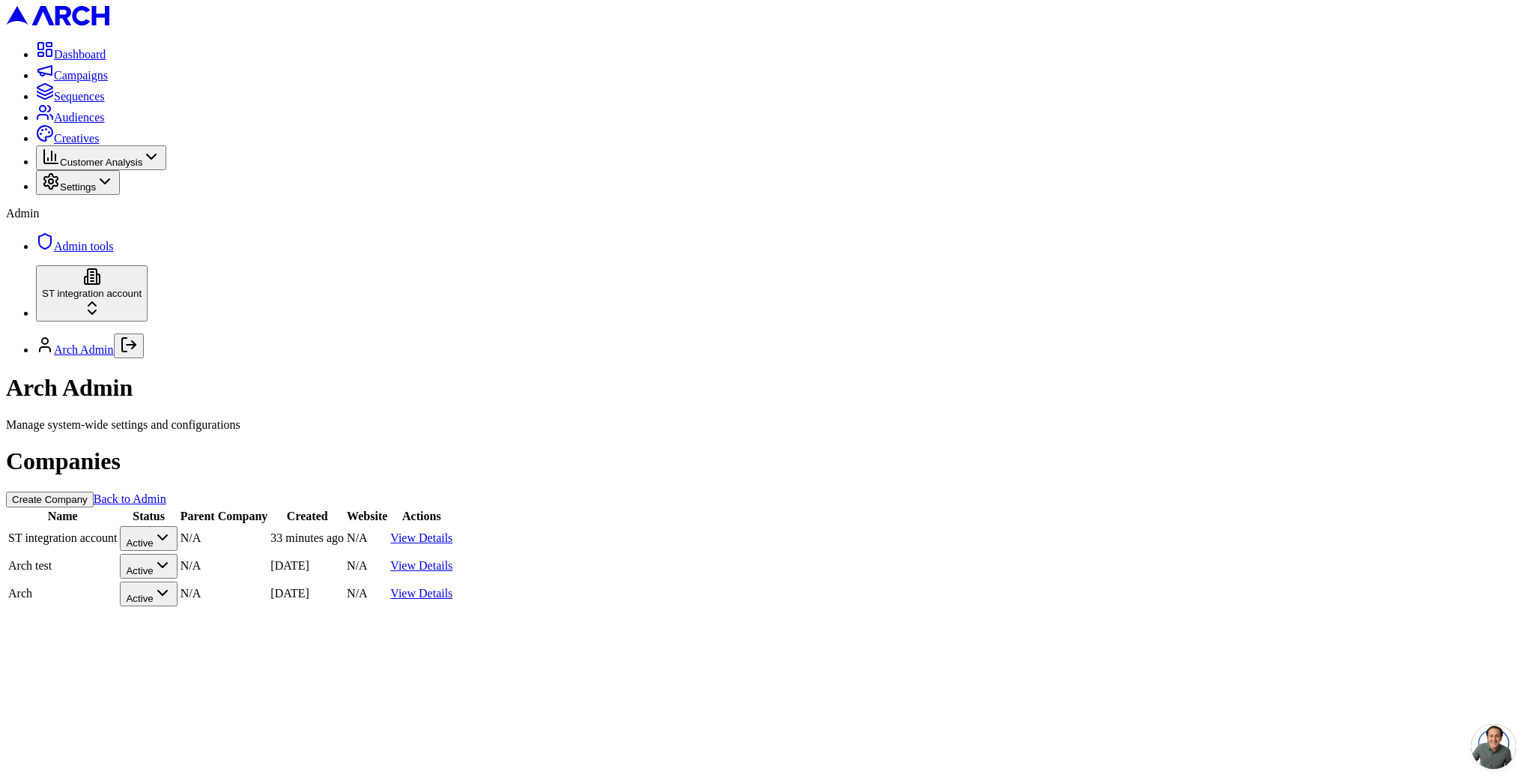
click at [453, 531] on link "View Details" at bounding box center [421, 538] width 62 height 13
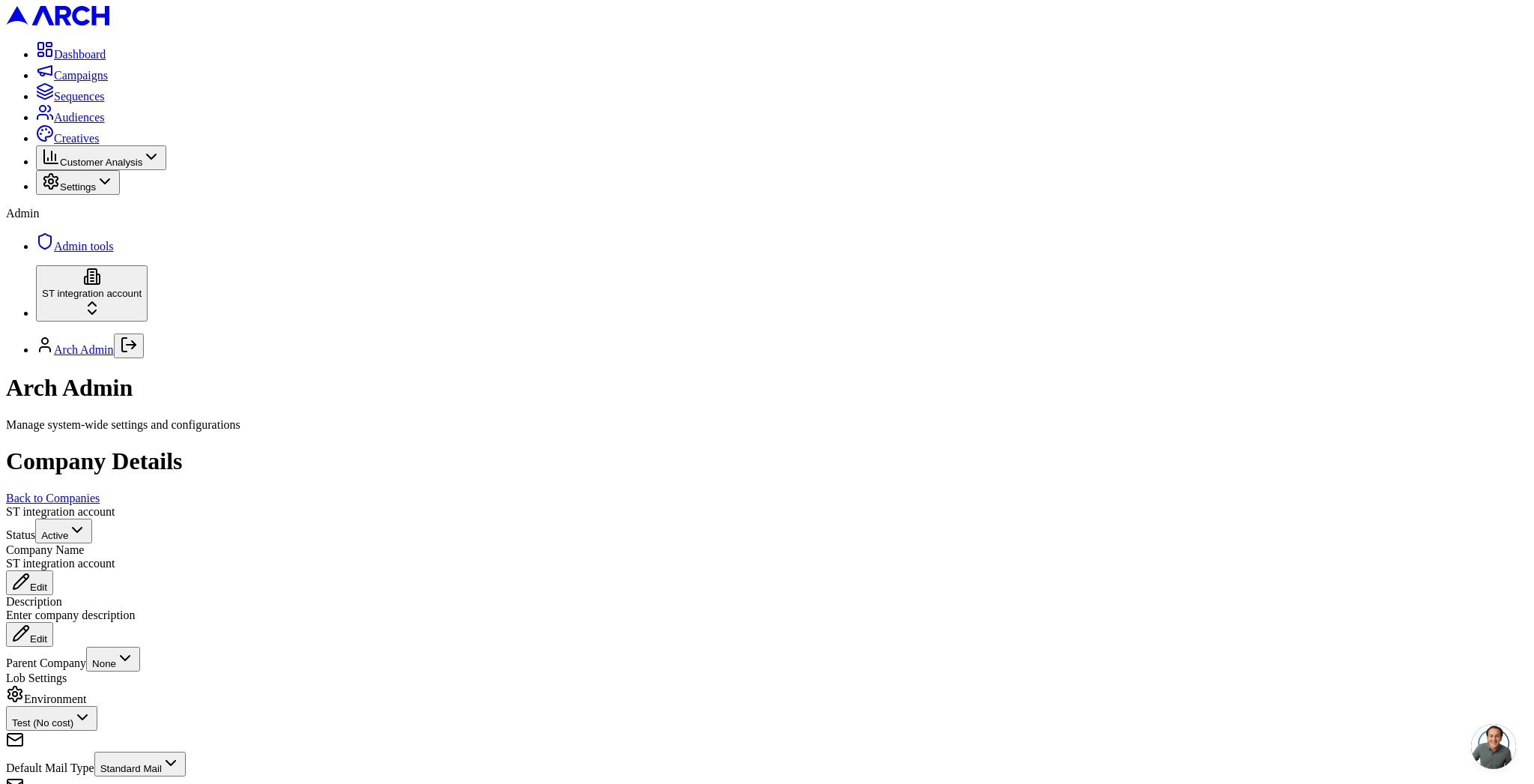
scroll to position [376, 0]
type input "getarch2.com"
click at [75, 102] on span "Sequences" at bounding box center [78, 96] width 51 height 13
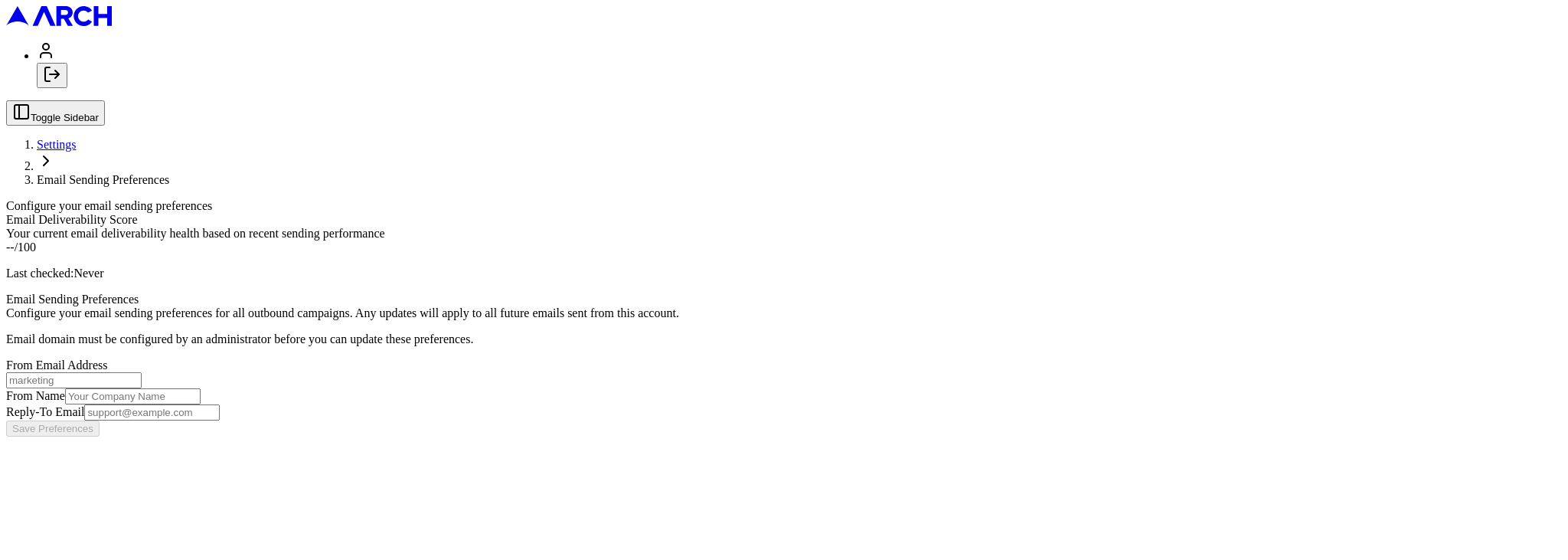
type input "hello"
type input "Arch - ST integration account"
type input "[EMAIL_ADDRESS][DOMAIN_NAME]"
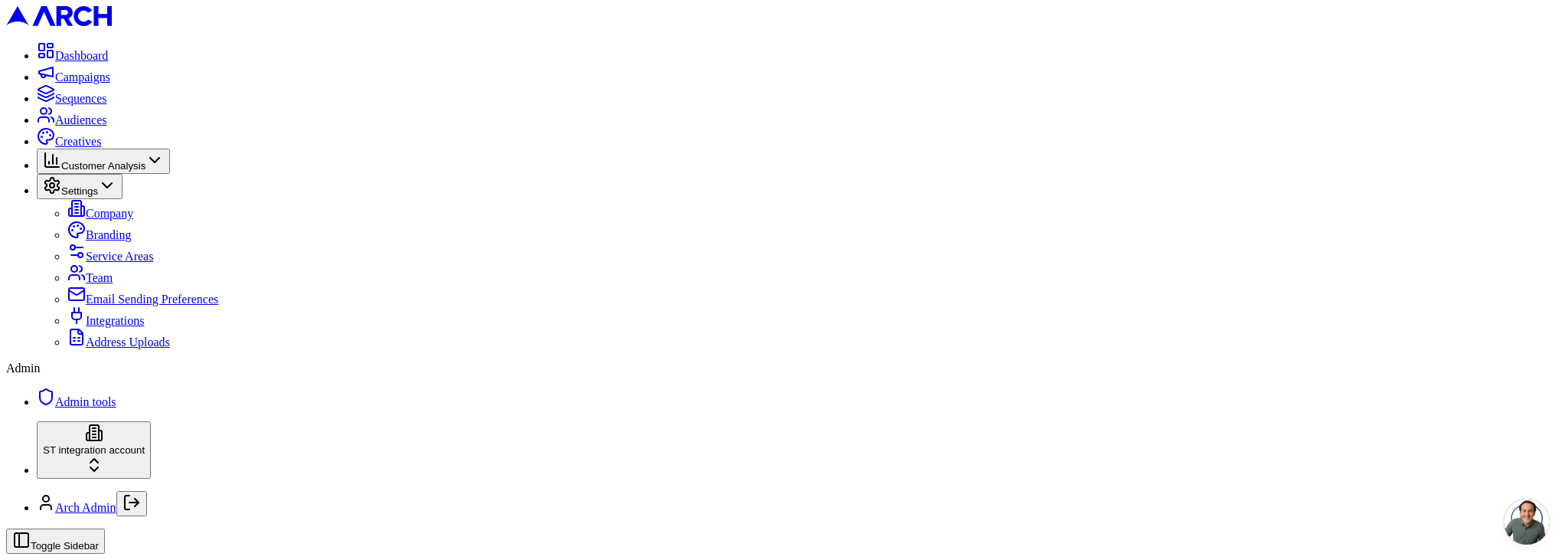
click at [107, 105] on span "Sequences" at bounding box center [80, 98] width 52 height 13
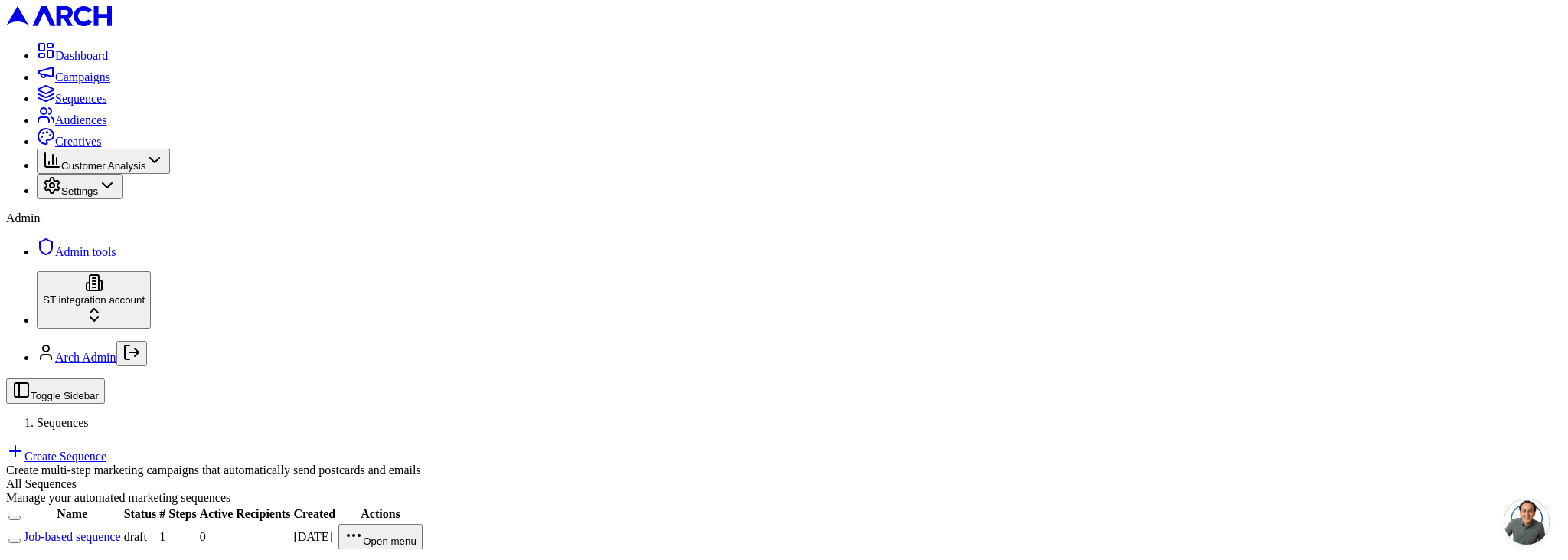
click at [101, 148] on span "Creatives" at bounding box center [77, 141] width 46 height 13
click at [96, 148] on span "Creatives" at bounding box center [77, 141] width 46 height 13
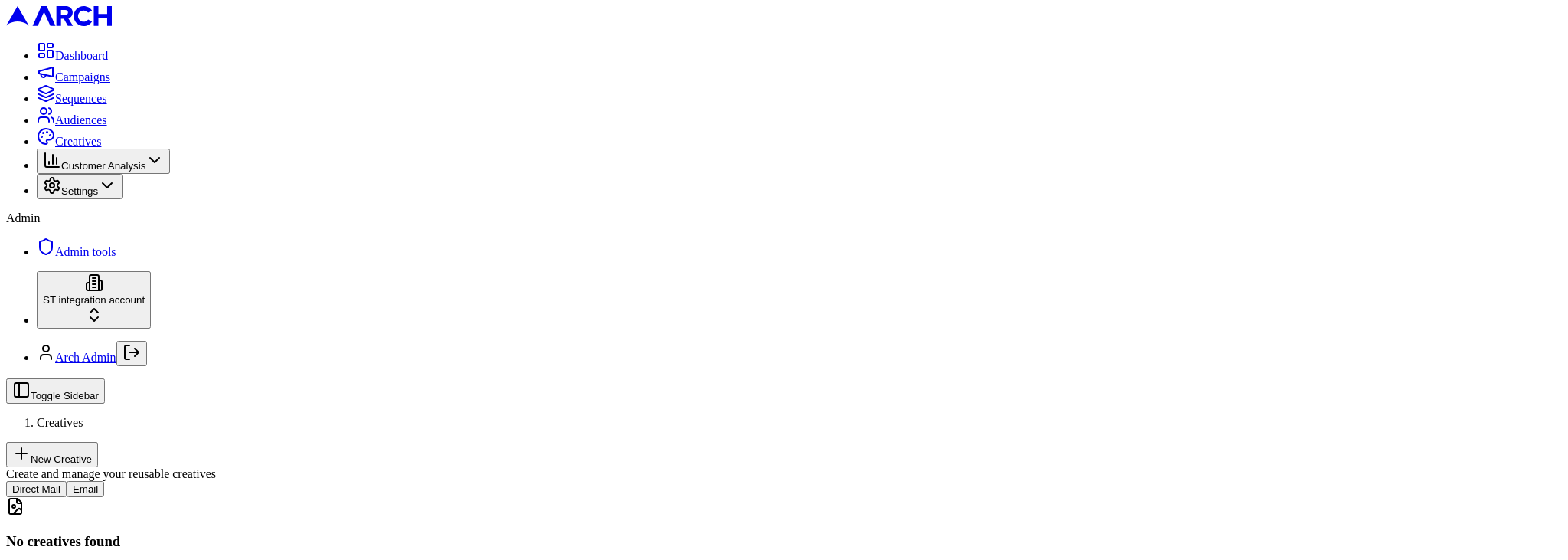
click at [104, 481] on button "Email" at bounding box center [86, 488] width 38 height 16
click at [98, 442] on button "New Creative" at bounding box center [51, 454] width 91 height 25
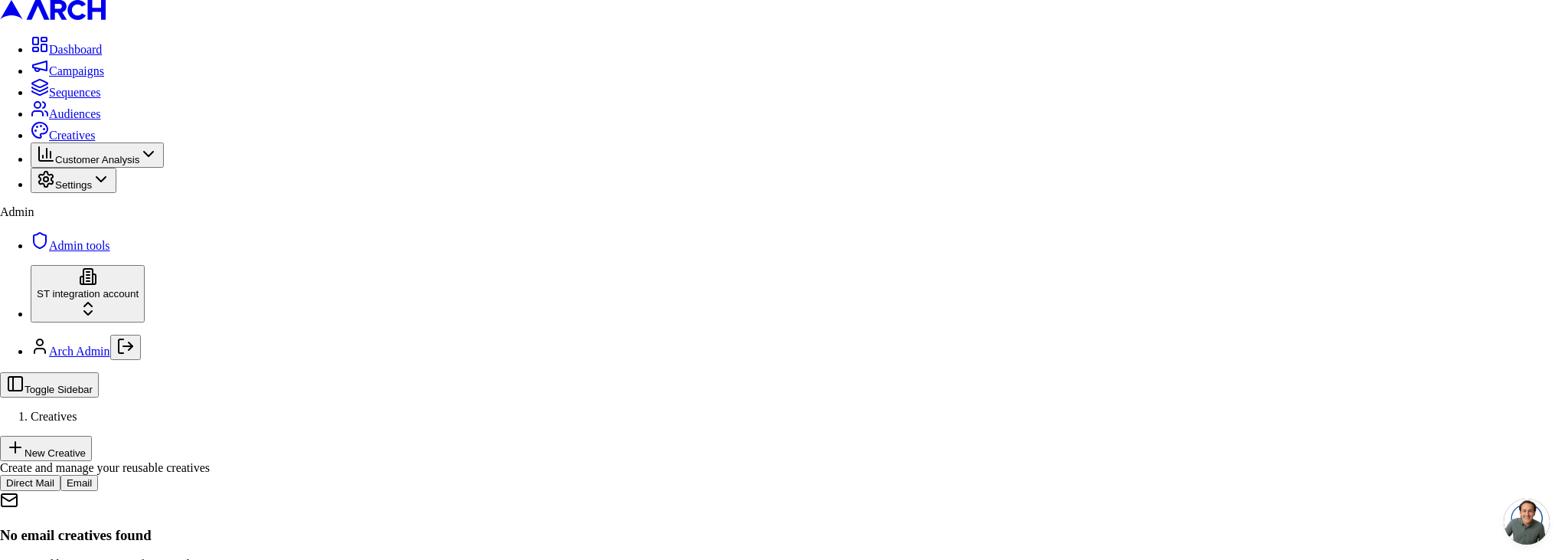
type input "test"
click at [655, 324] on body "Dashboard Campaigns Sequences Audiences Creatives Customer Analysis Settings Ad…" at bounding box center [784, 366] width 1568 height 732
select select "email"
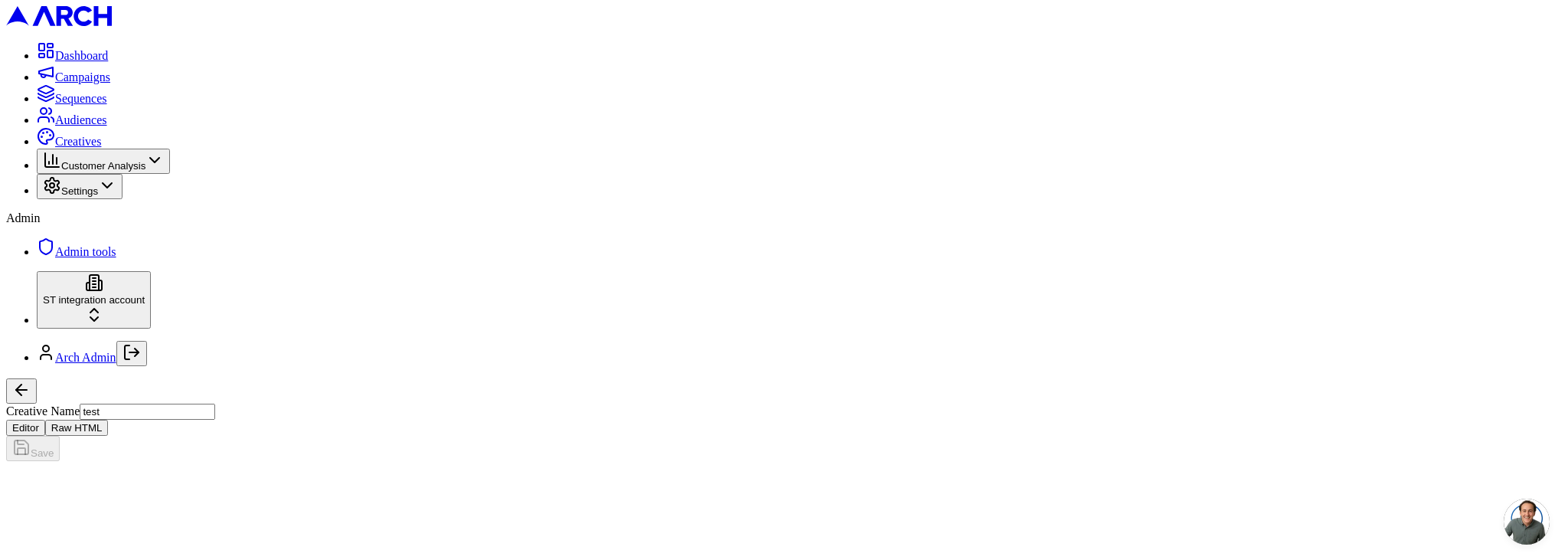
click at [108, 420] on button "Raw HTML" at bounding box center [76, 427] width 63 height 16
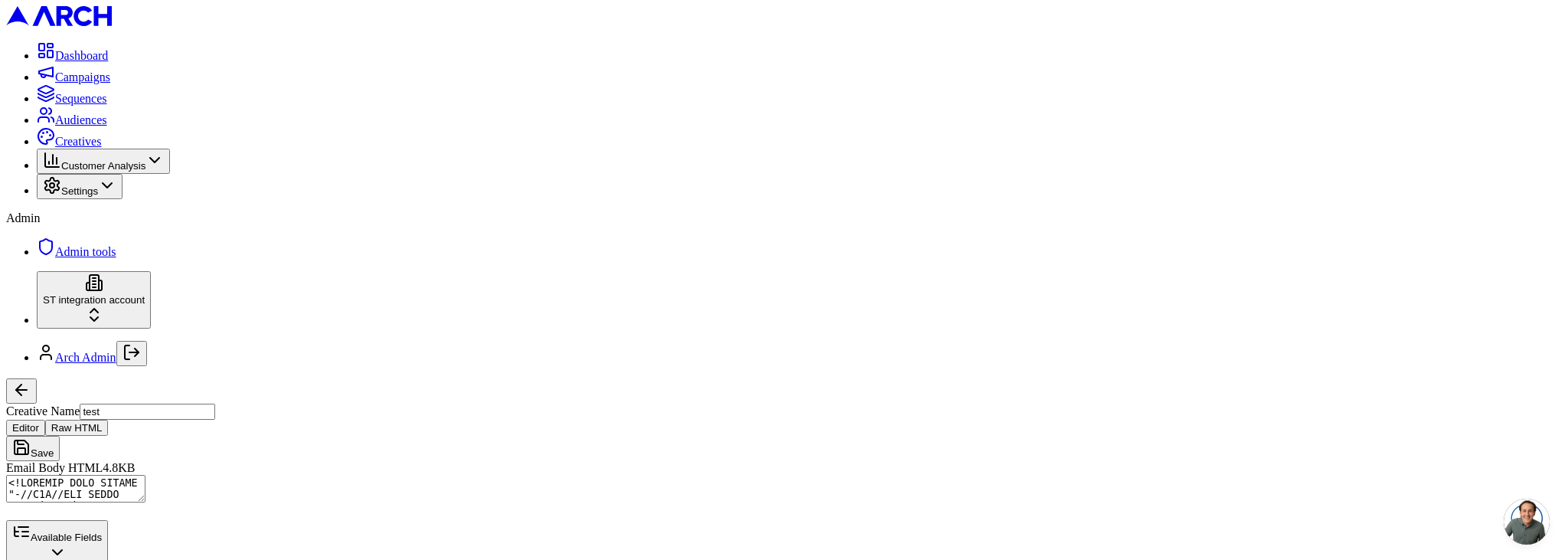
click at [45, 420] on button "Editor" at bounding box center [25, 427] width 39 height 16
click at [59, 436] on button "Save" at bounding box center [32, 448] width 54 height 25
click at [108, 420] on button "Raw HTML" at bounding box center [76, 427] width 63 height 16
click at [145, 475] on textarea "Email Body HTML" at bounding box center [75, 488] width 140 height 27
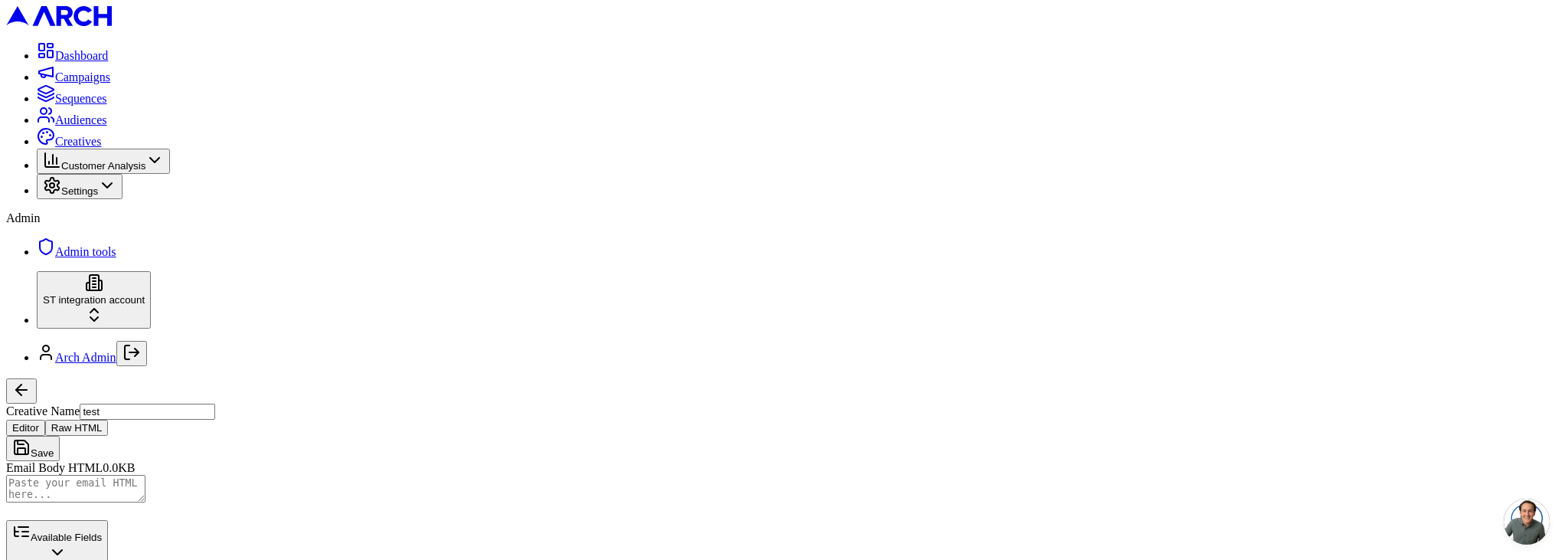
click at [108, 420] on button "Raw HTML" at bounding box center [76, 427] width 63 height 16
click at [145, 475] on textarea "Email Body HTML" at bounding box center [75, 488] width 140 height 27
paste textarea "<!DOCTYPE HTML PUBLIC "-//W3C//DTD XHTML 1.0 Transitional //EN" "http://www.w3.…"
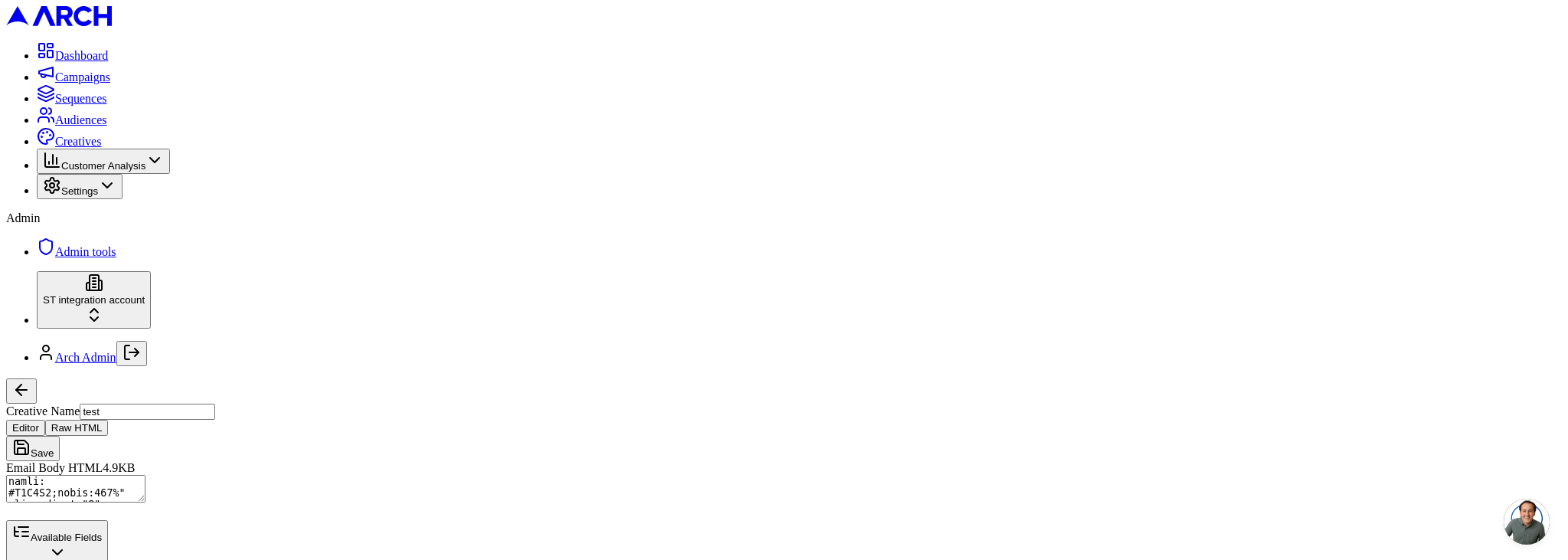
type textarea "<!DOCTYPE HTML PUBLIC "-//W3C//DTD XHTML 1.0 Transitional //EN" "http://www.w3.…"
click at [108, 420] on button "Raw HTML" at bounding box center [76, 427] width 63 height 16
click at [45, 420] on button "Editor" at bounding box center [25, 427] width 39 height 16
click at [59, 436] on button "Save" at bounding box center [32, 448] width 54 height 25
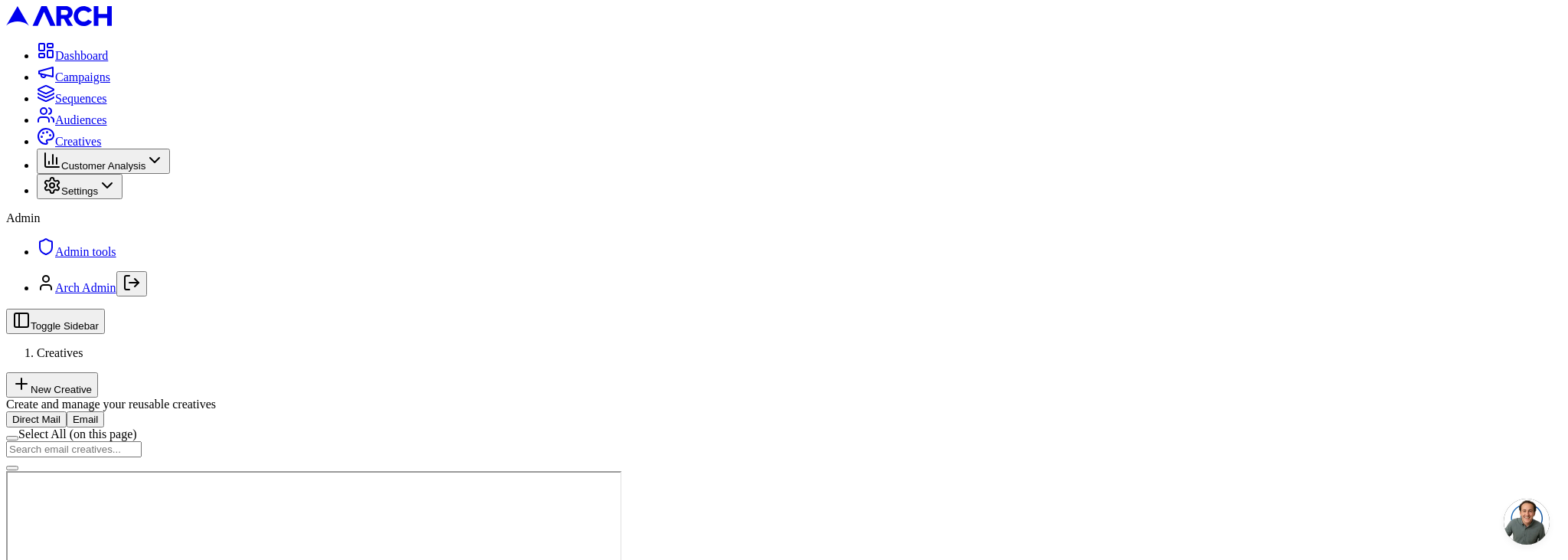
click at [67, 126] on span "Audiences" at bounding box center [80, 120] width 52 height 13
click at [84, 126] on span "Audiences" at bounding box center [80, 120] width 52 height 13
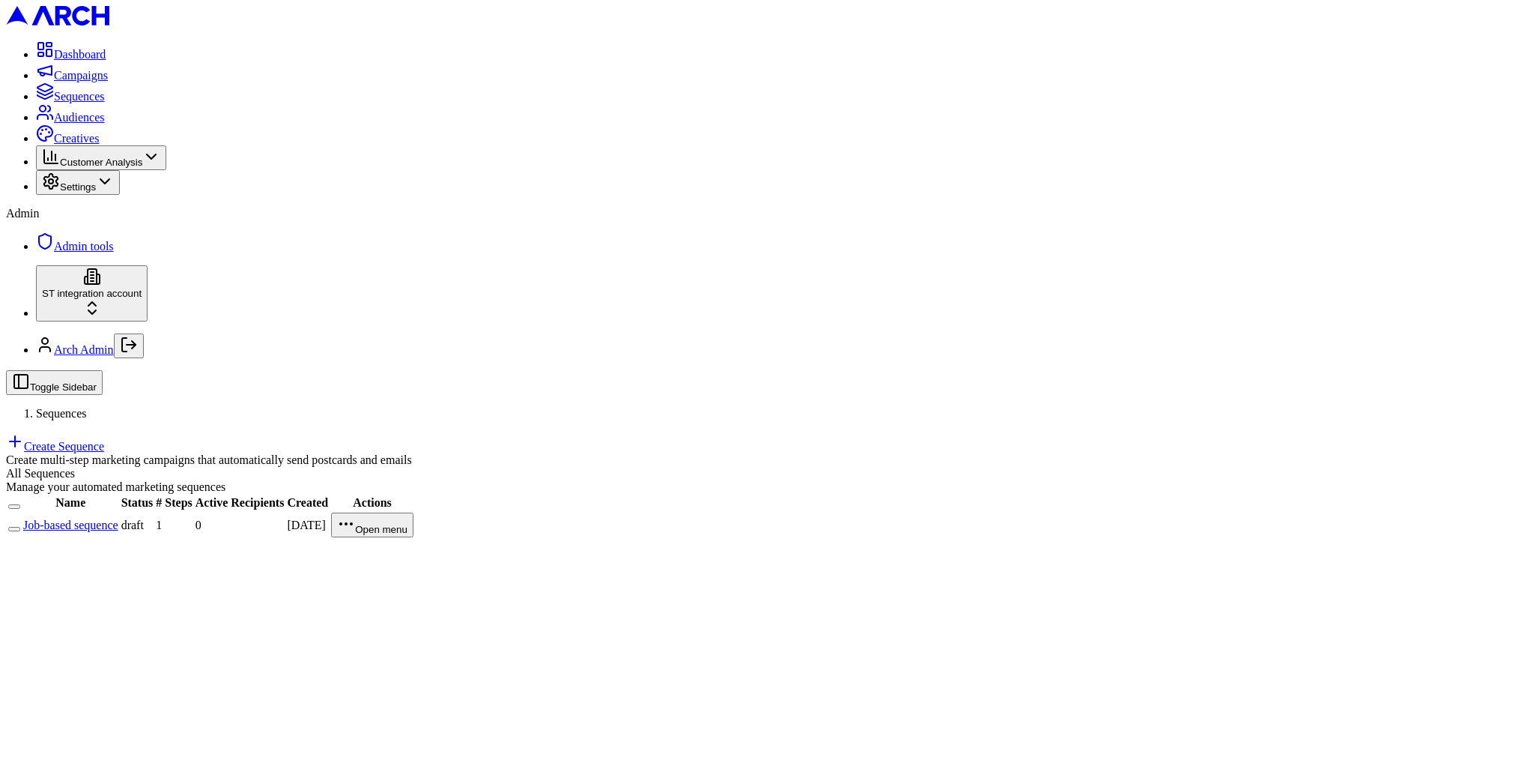
click at [118, 518] on link "Job-based sequence" at bounding box center [70, 525] width 95 height 13
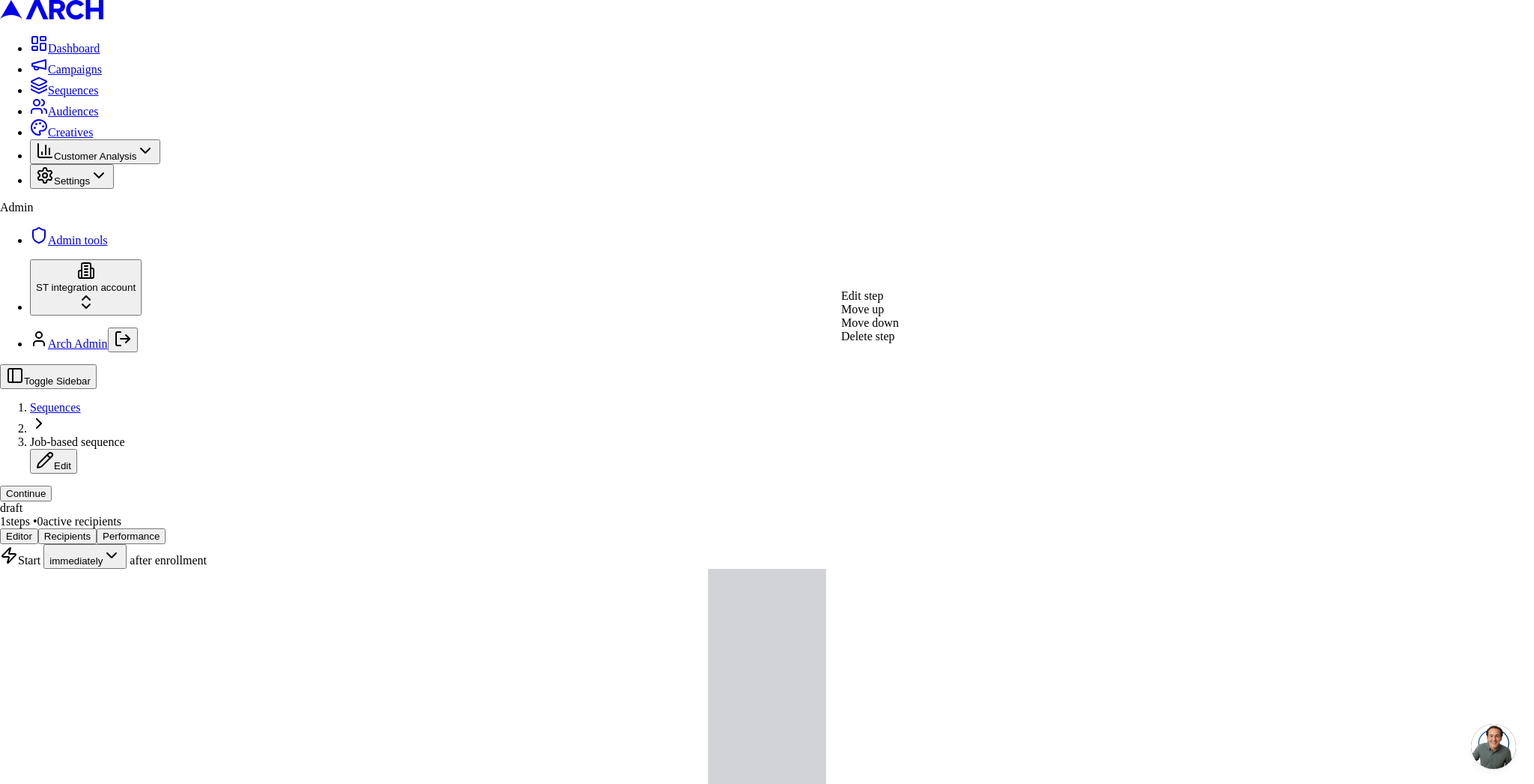
click at [893, 303] on div "Edit step" at bounding box center [870, 296] width 58 height 14
type input "e"
type input "Hellow"
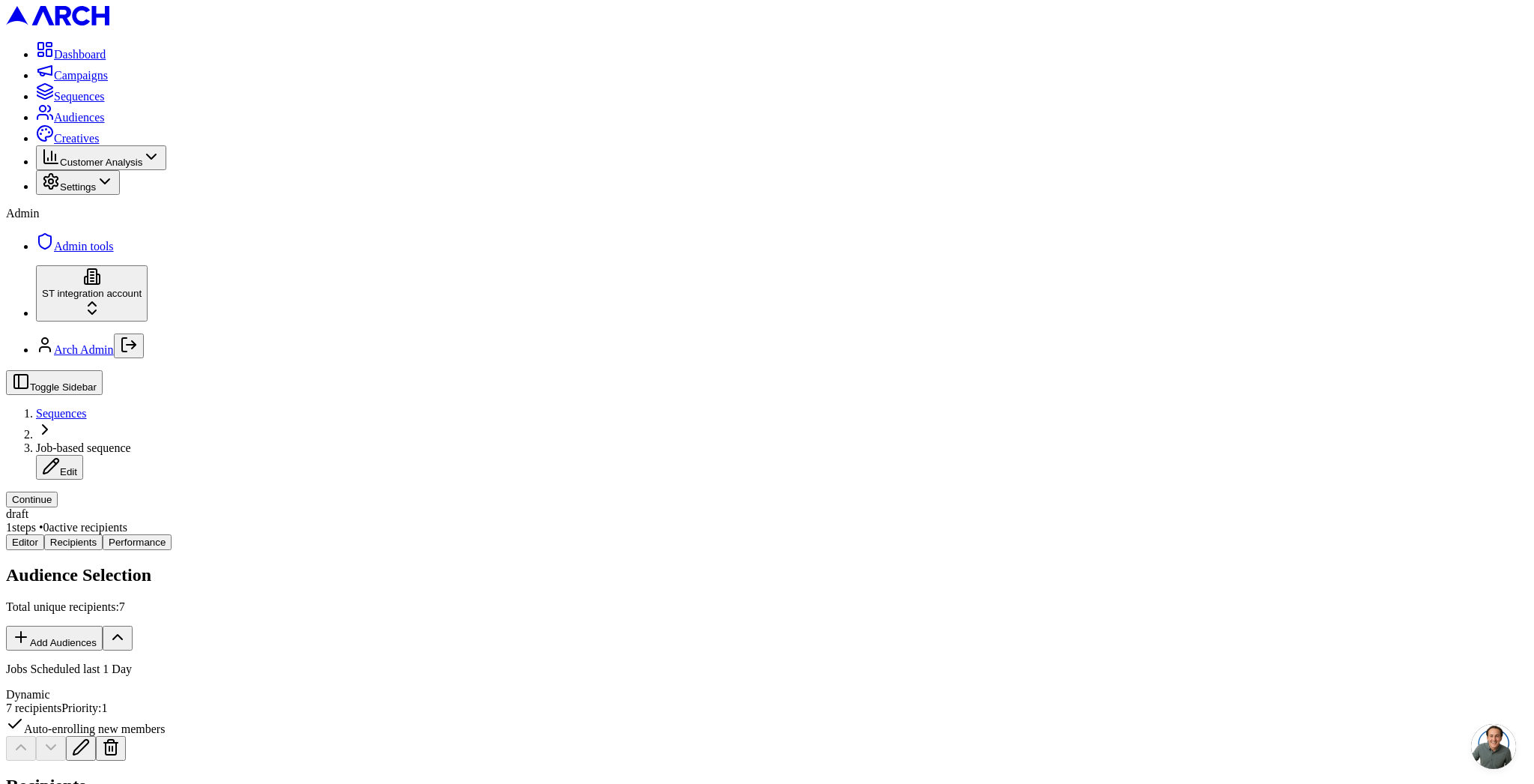
click at [87, 407] on link "Sequences" at bounding box center [61, 413] width 51 height 13
click at [58, 492] on button "Continue" at bounding box center [31, 499] width 52 height 16
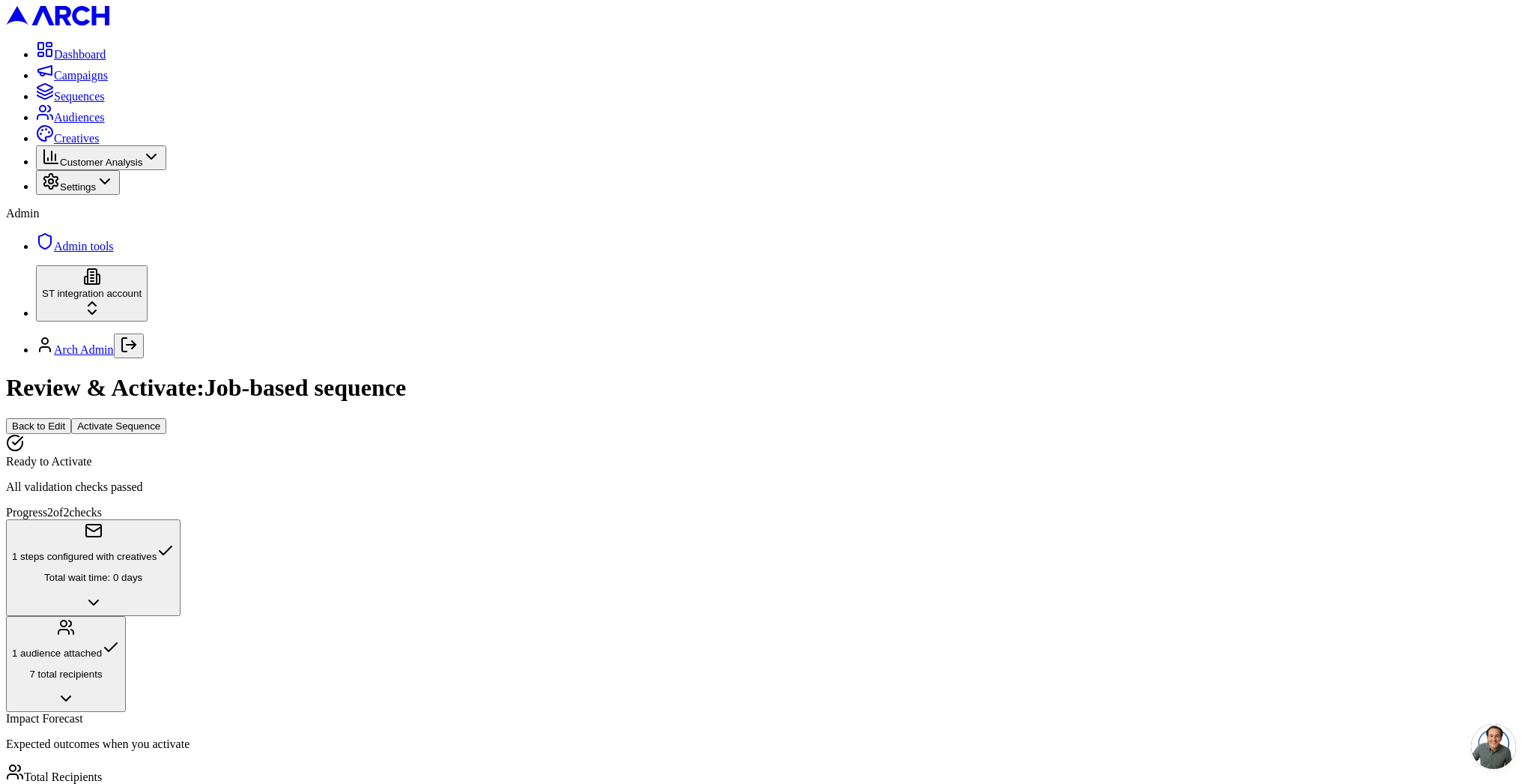
scroll to position [412, 0]
click at [166, 418] on button "Activate Sequence" at bounding box center [118, 425] width 95 height 16
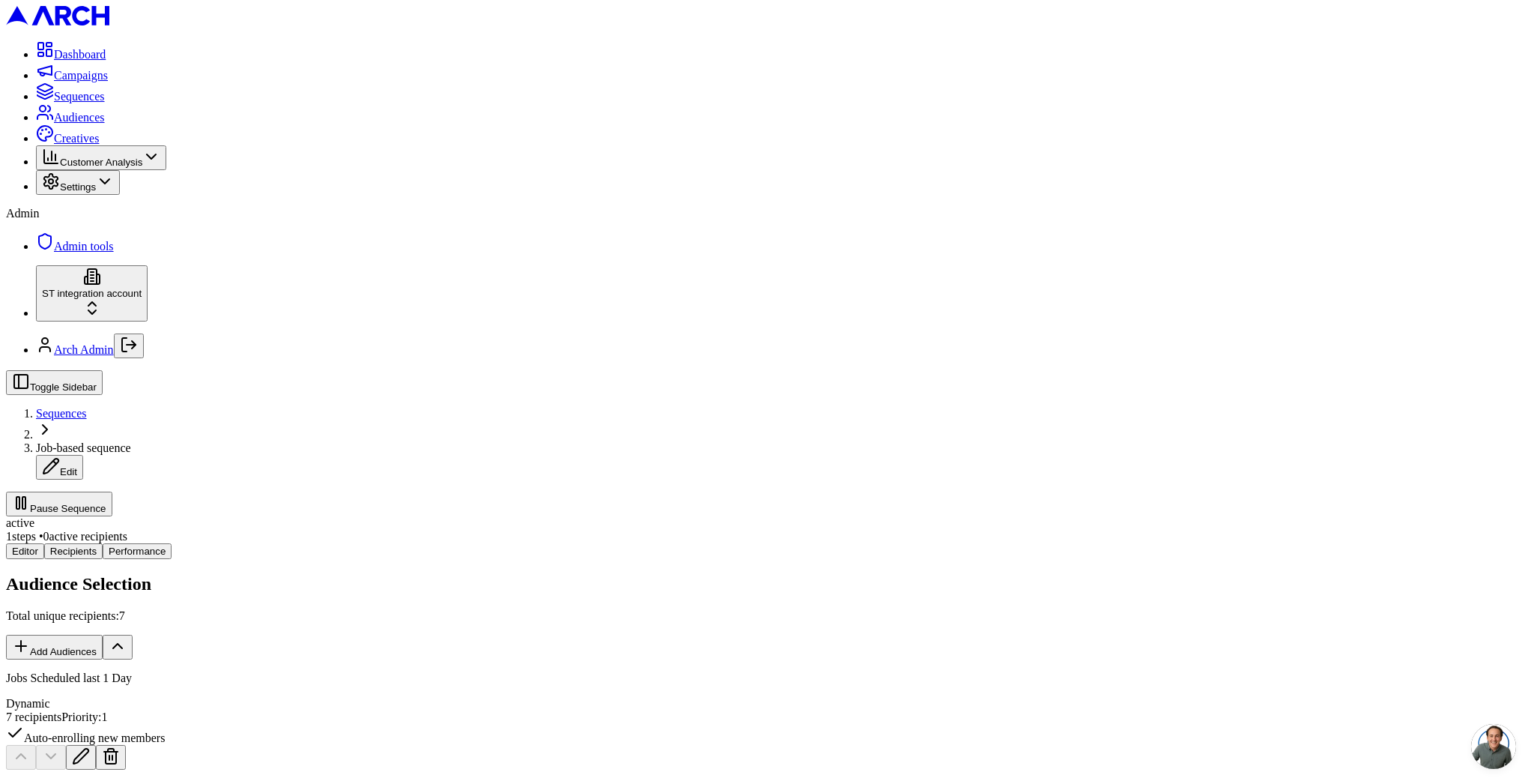
drag, startPoint x: 342, startPoint y: 25, endPoint x: 455, endPoint y: 18, distance: 113.2
click at [455, 441] on div "Job-based sequence Edit" at bounding box center [782, 459] width 1492 height 38
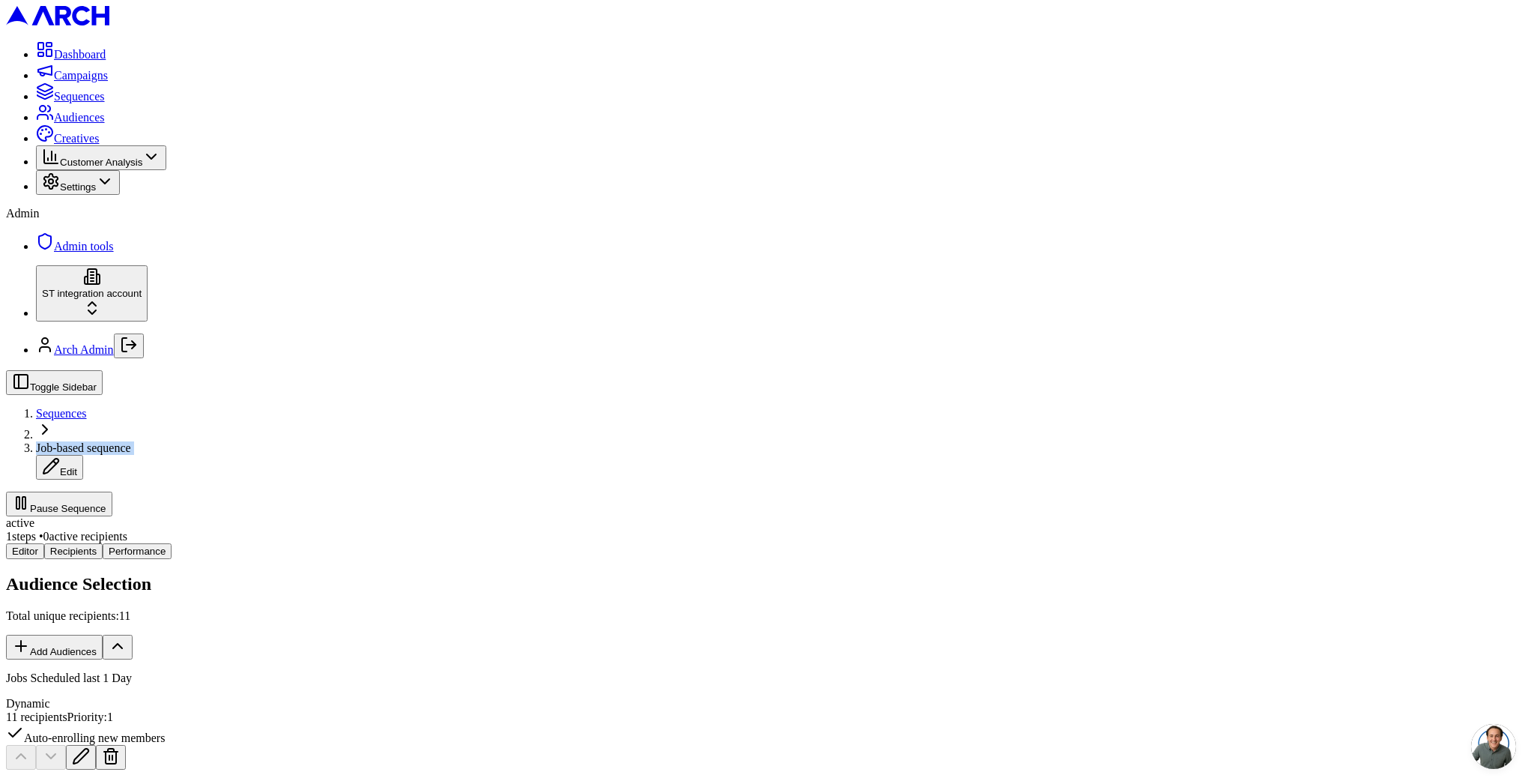
copy div "Job-based sequence"
drag, startPoint x: 865, startPoint y: 421, endPoint x: 830, endPoint y: 416, distance: 35.4
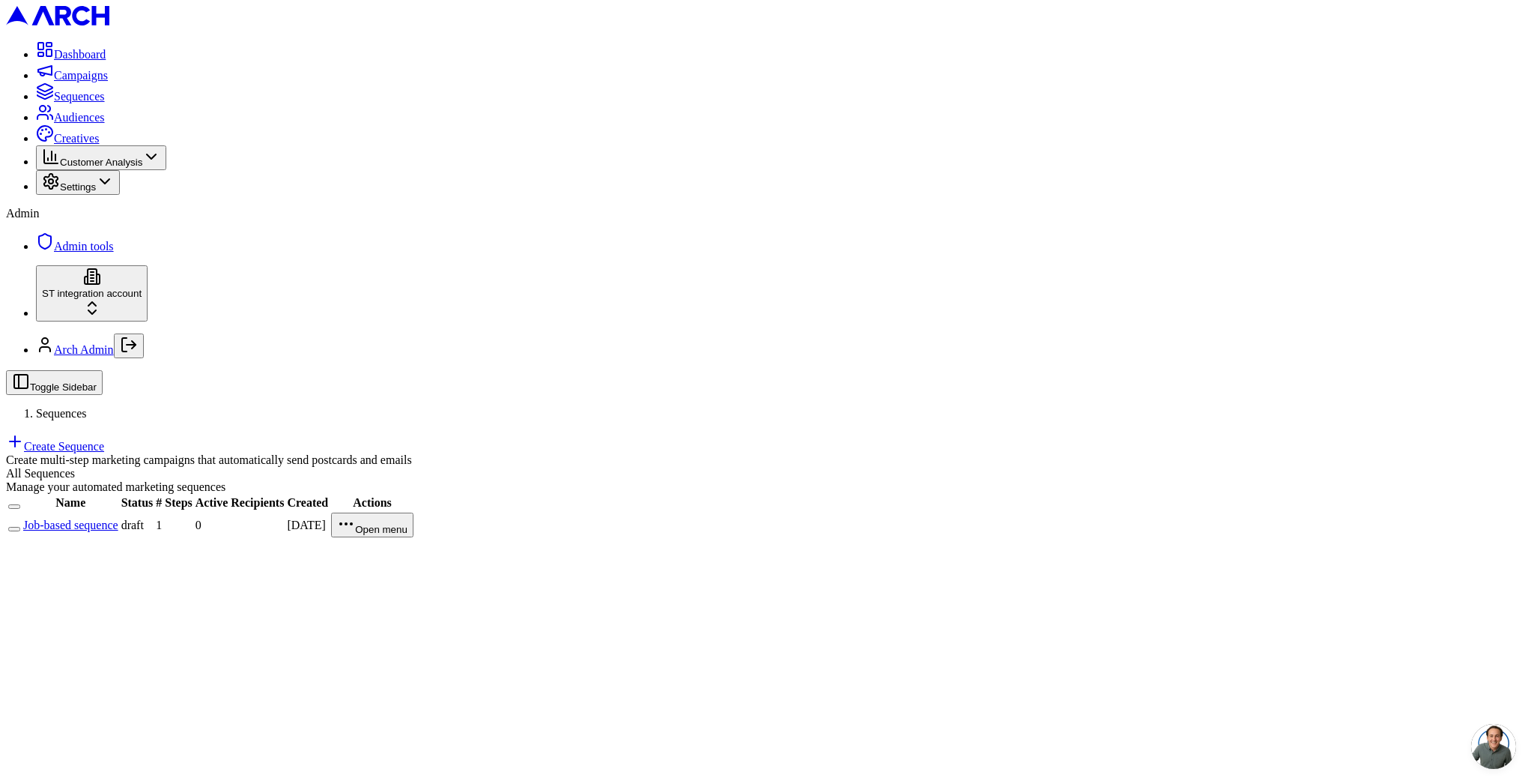
drag, startPoint x: 1449, startPoint y: 27, endPoint x: 1419, endPoint y: 20, distance: 30.8
click at [104, 440] on link "Create Sequence" at bounding box center [54, 446] width 98 height 13
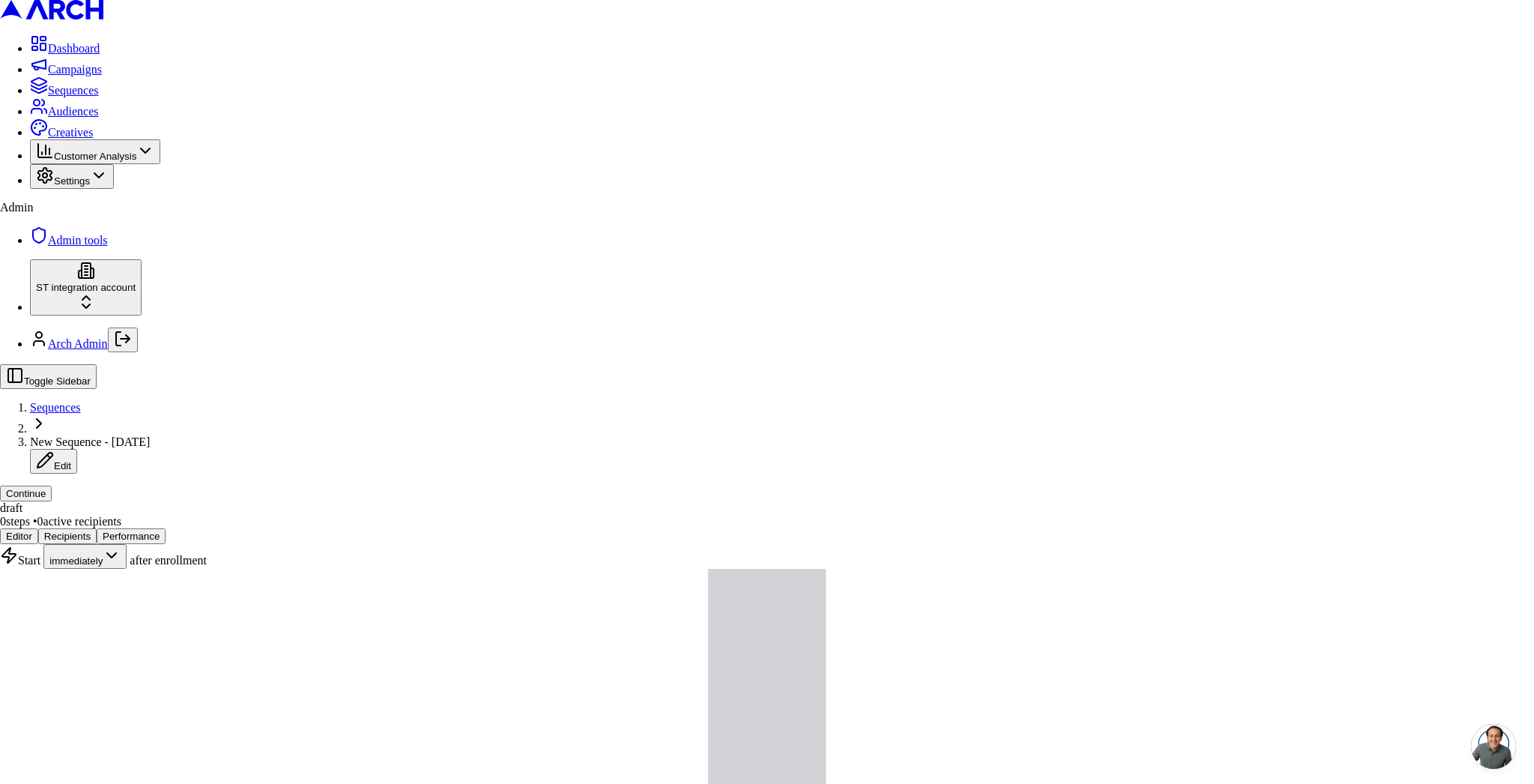
type input "Hellow - non member"
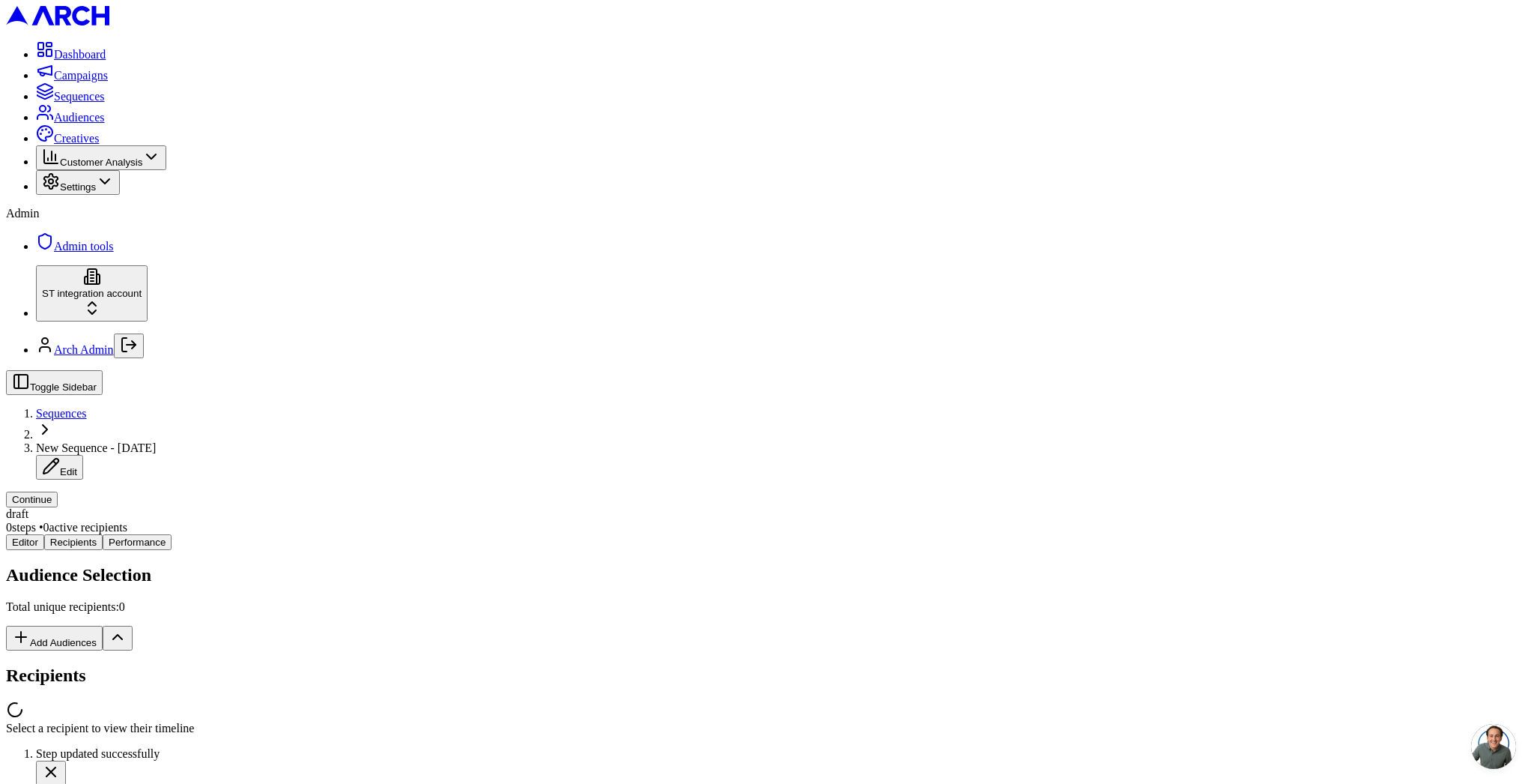
click at [310, 534] on div "Editor Recipients Performance Audience Selection Total unique recipients: 0 Add…" at bounding box center [767, 635] width 1522 height 201
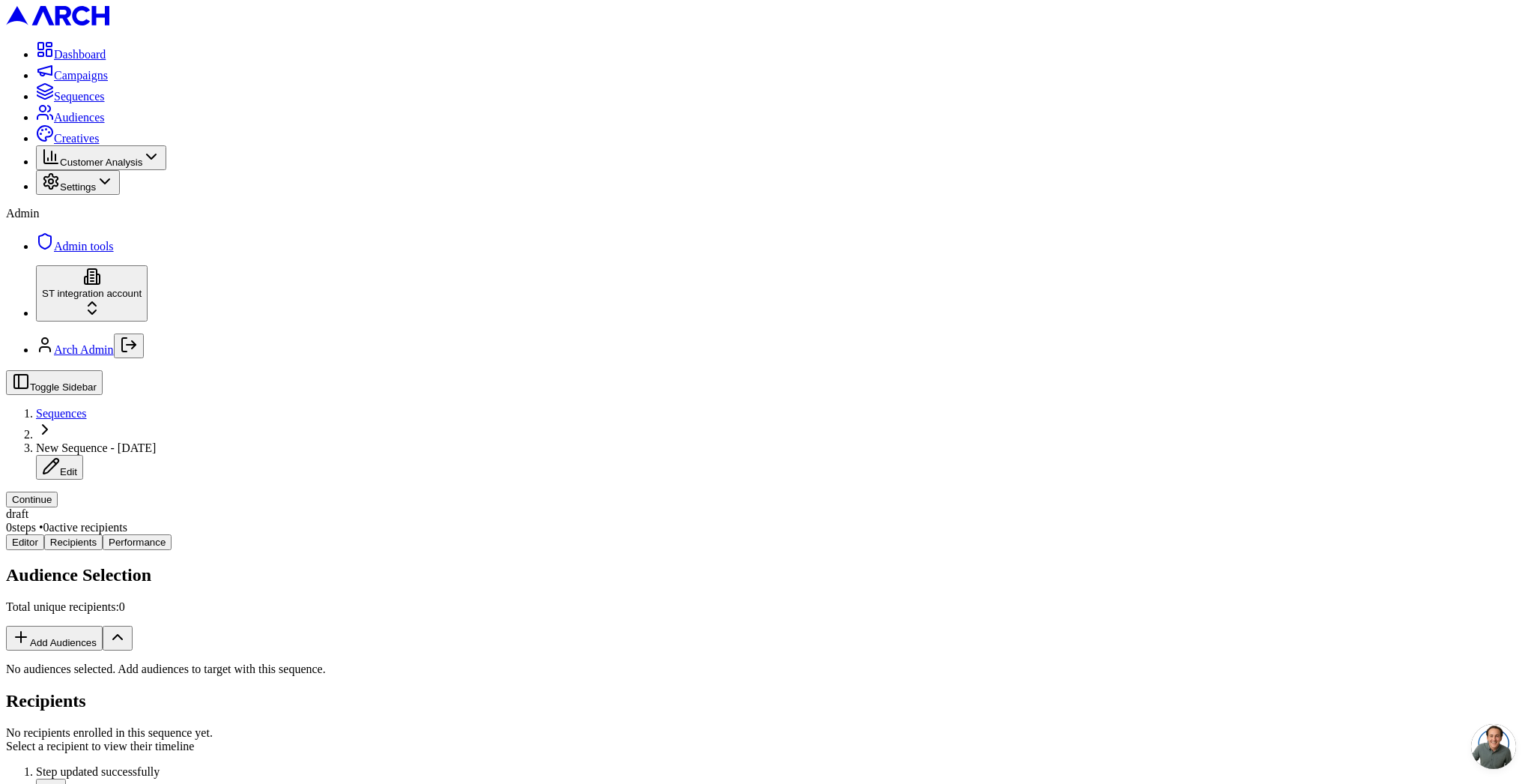
click at [102, 625] on button "Add Audiences" at bounding box center [54, 637] width 97 height 25
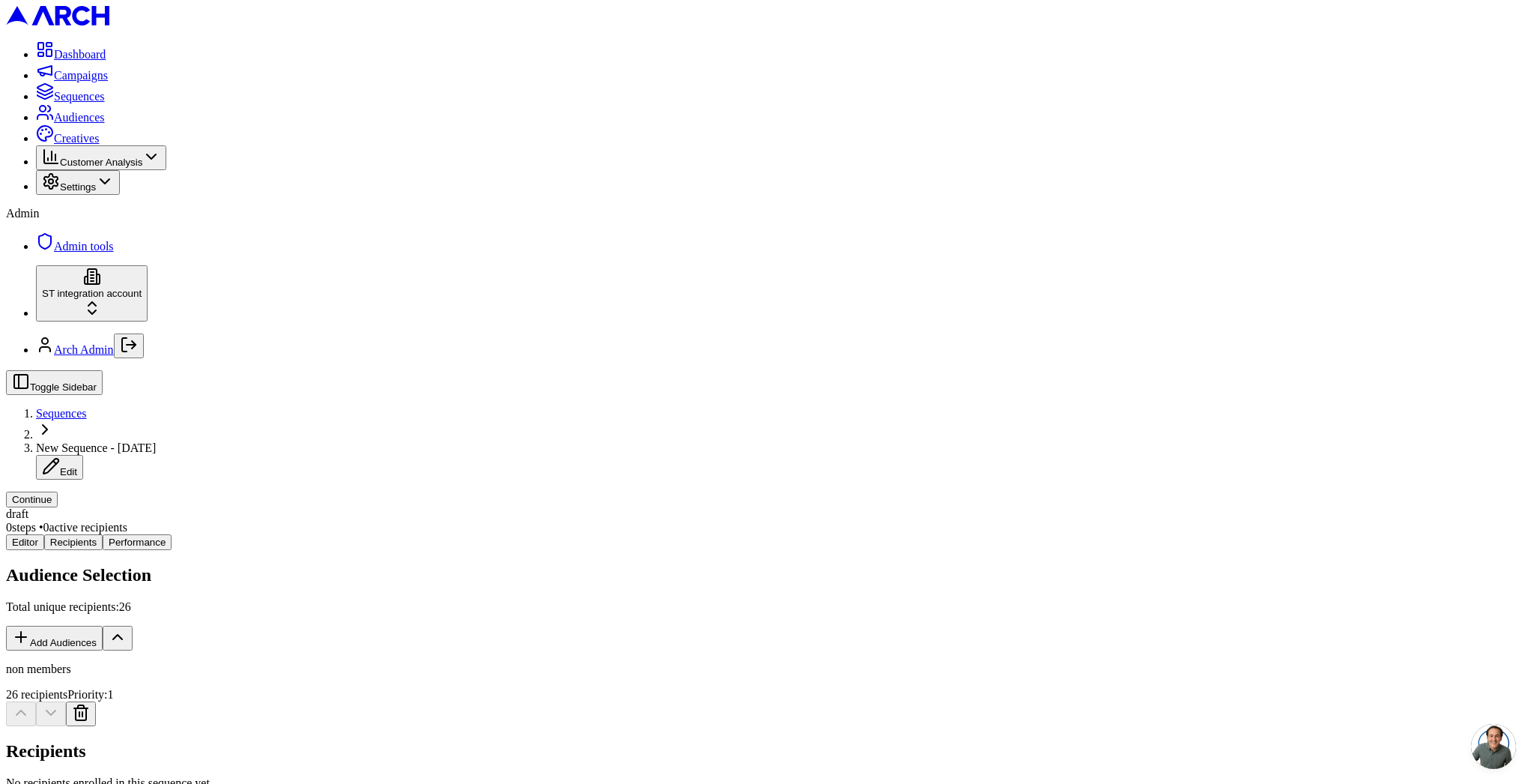
click at [58, 492] on button "Continue" at bounding box center [31, 499] width 52 height 16
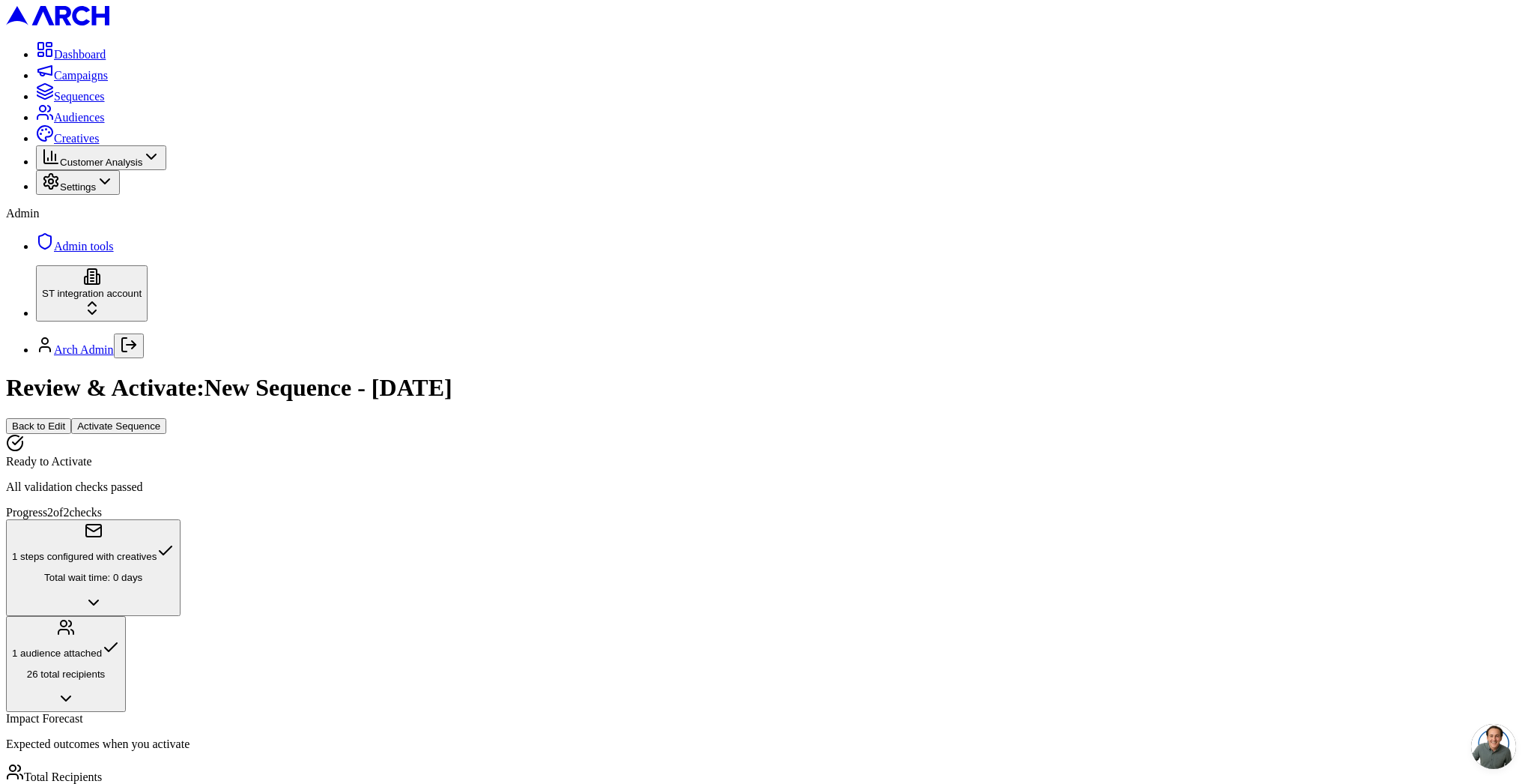
click at [166, 418] on button "Activate Sequence" at bounding box center [118, 425] width 95 height 16
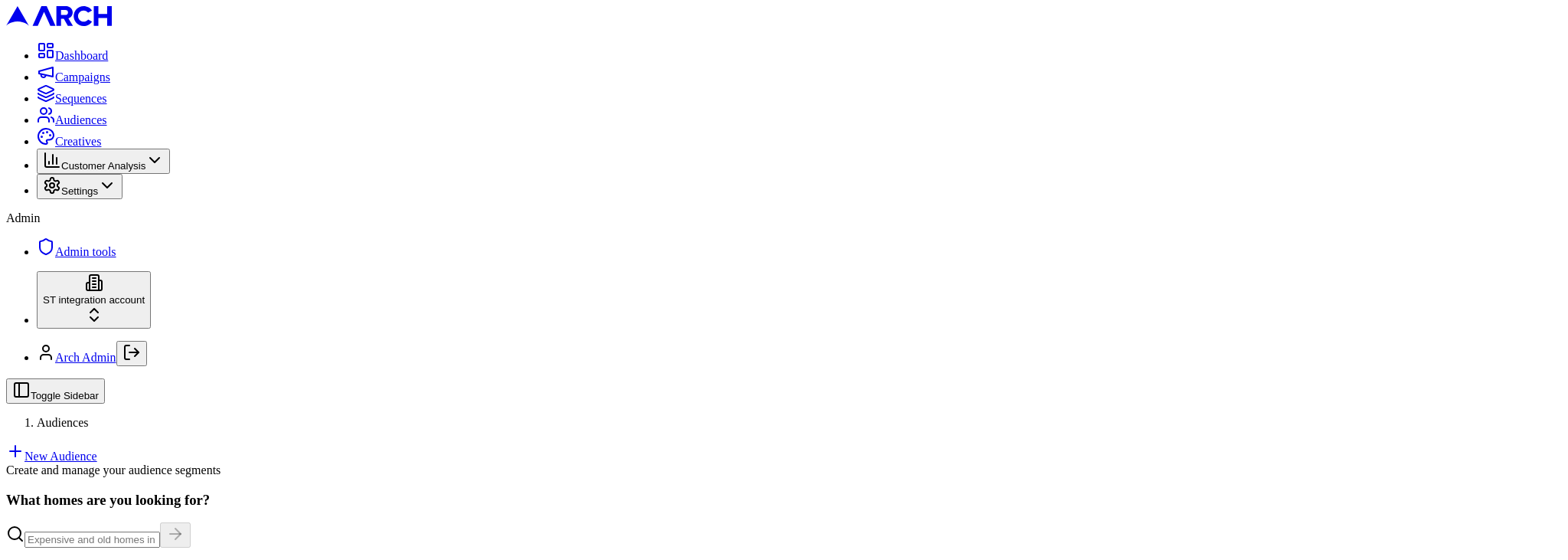
scroll to position [130, 0]
drag, startPoint x: 321, startPoint y: 499, endPoint x: 326, endPoint y: 469, distance: 30.4
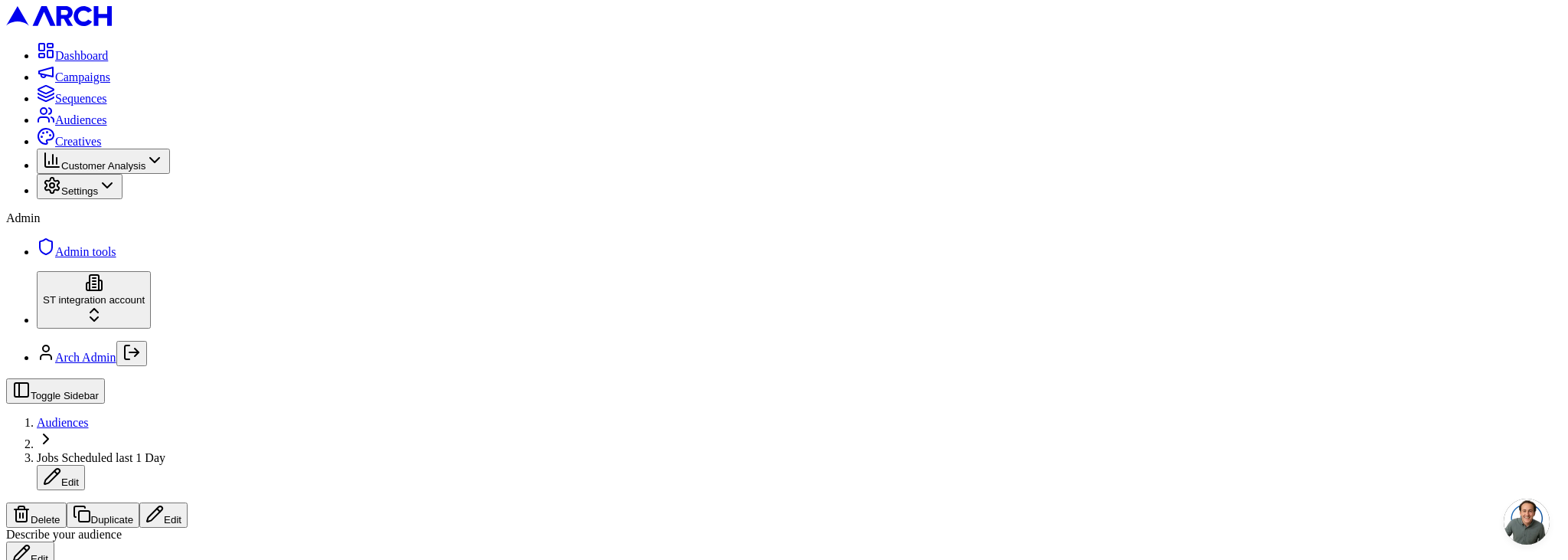
click at [75, 148] on span "Creatives" at bounding box center [77, 141] width 46 height 13
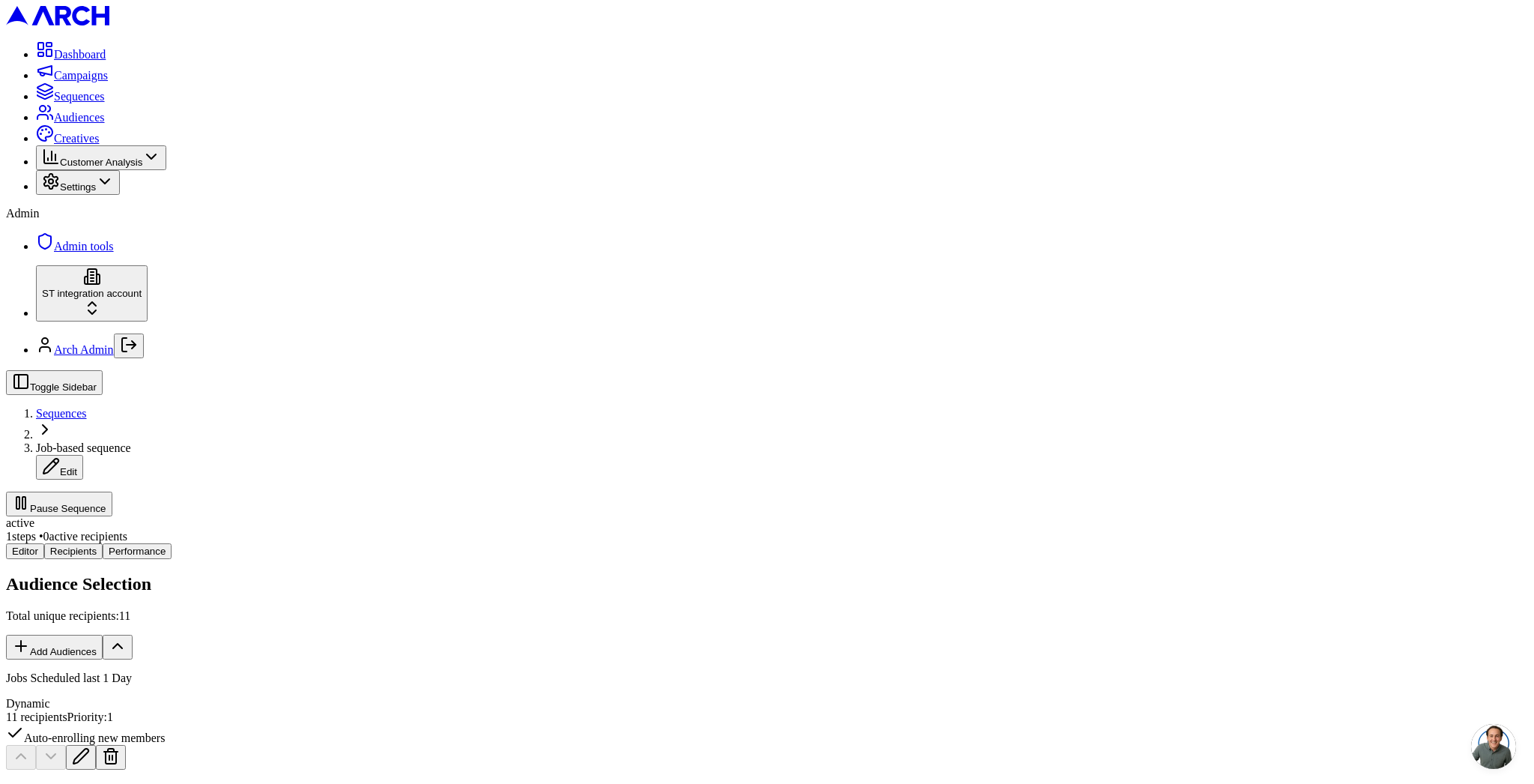
click at [672, 783] on h2 "Recipients" at bounding box center [767, 794] width 1522 height 20
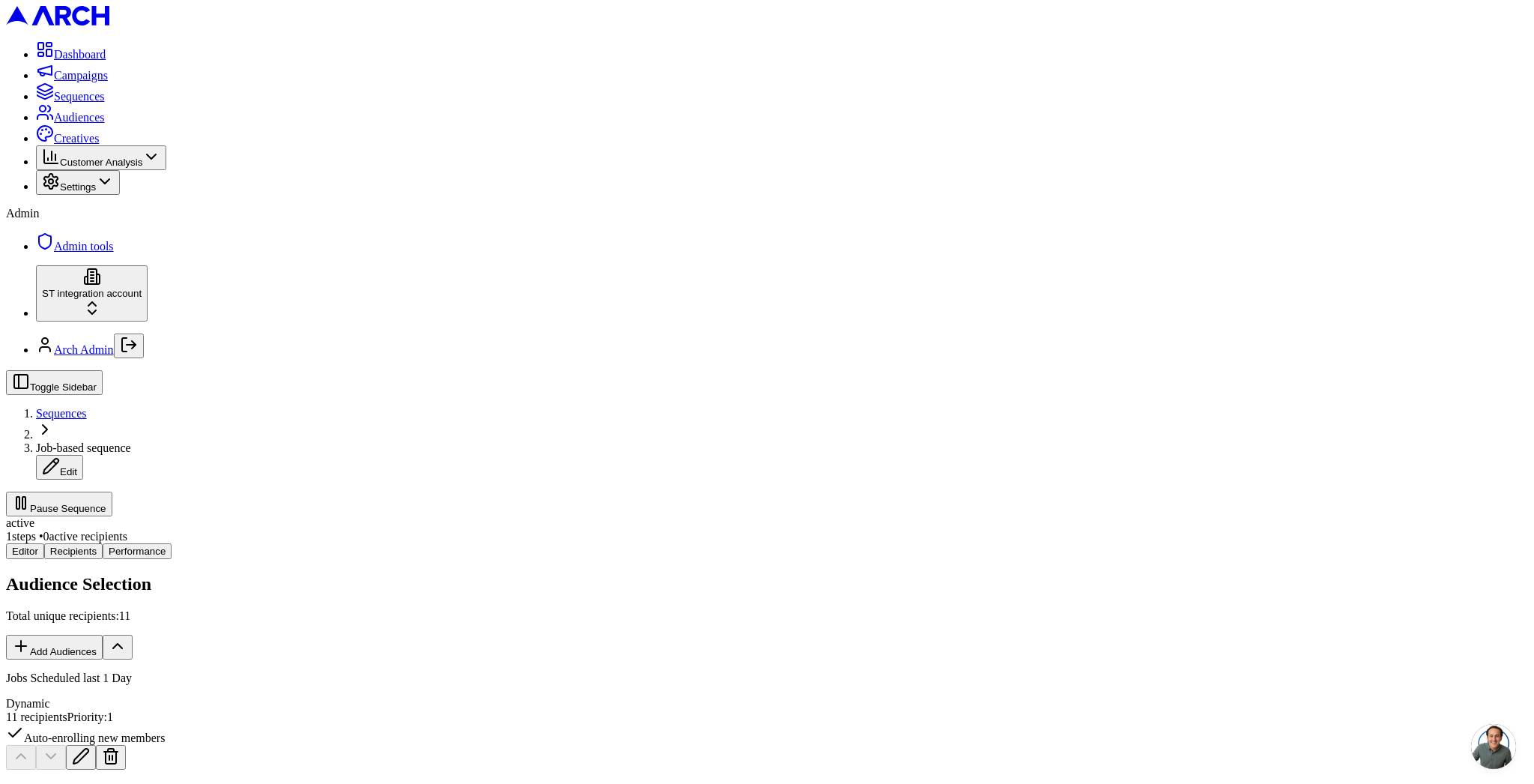
scroll to position [0, 0]
click at [44, 543] on button "Editor" at bounding box center [24, 551] width 38 height 16
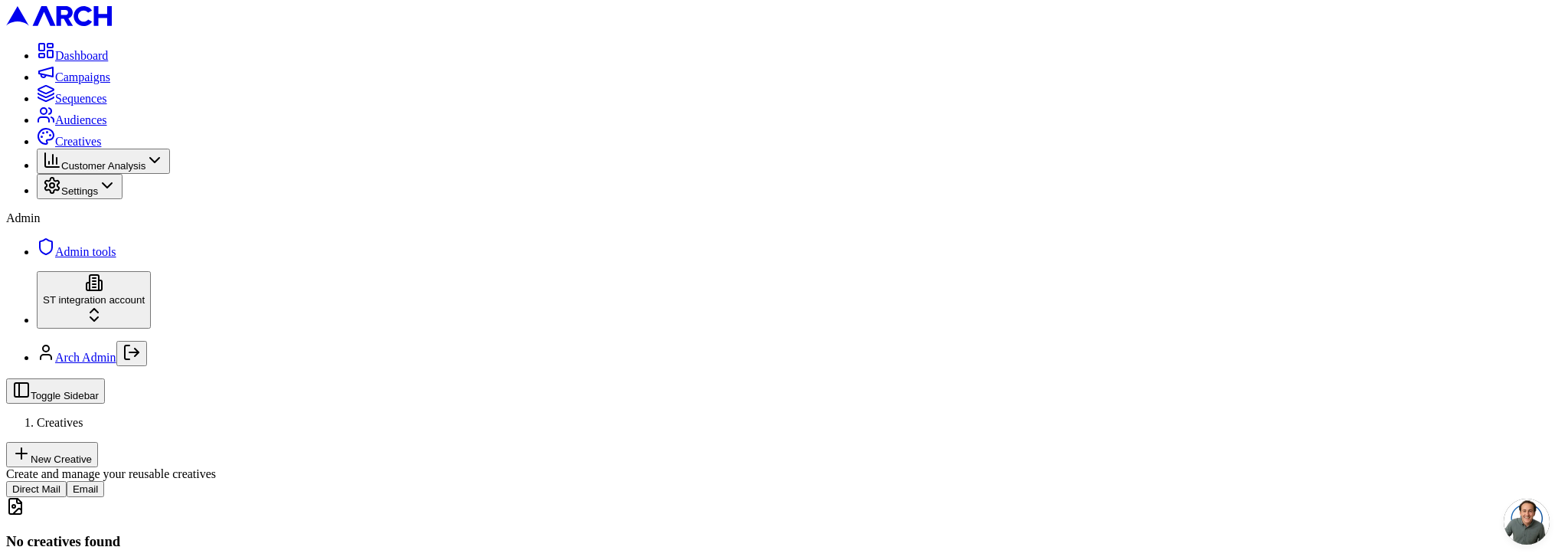
click at [104, 481] on button "Email" at bounding box center [86, 488] width 38 height 16
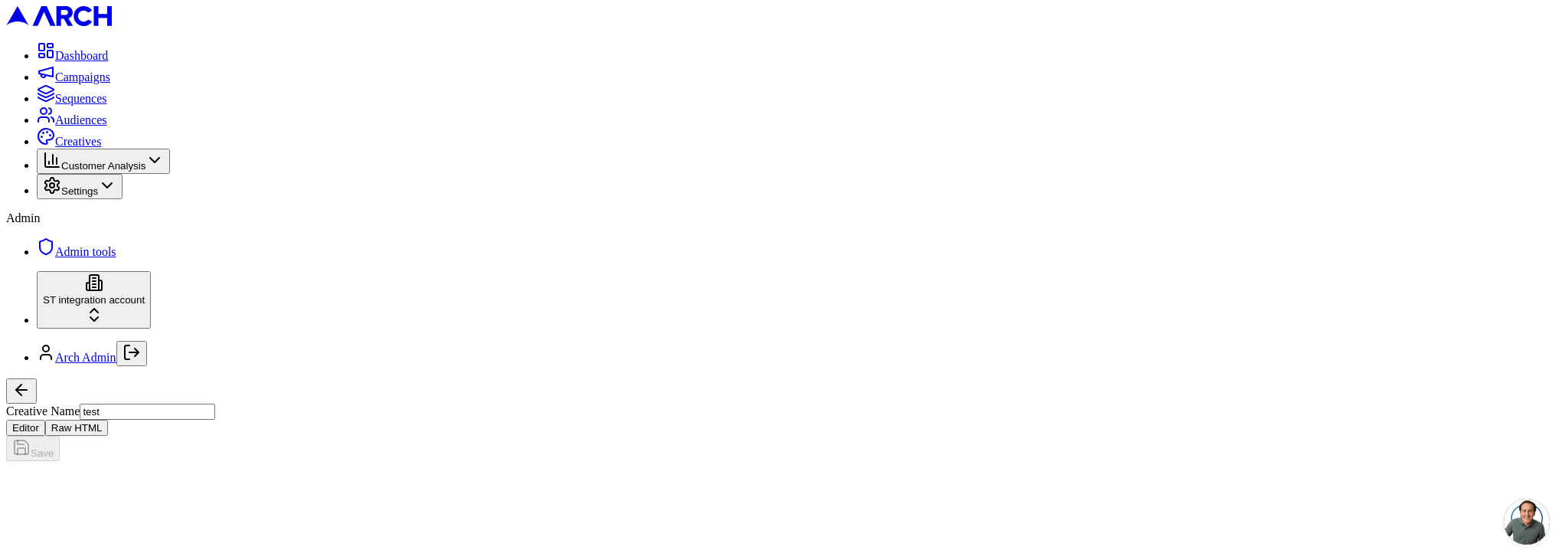
click at [37, 378] on button "button" at bounding box center [21, 390] width 30 height 25
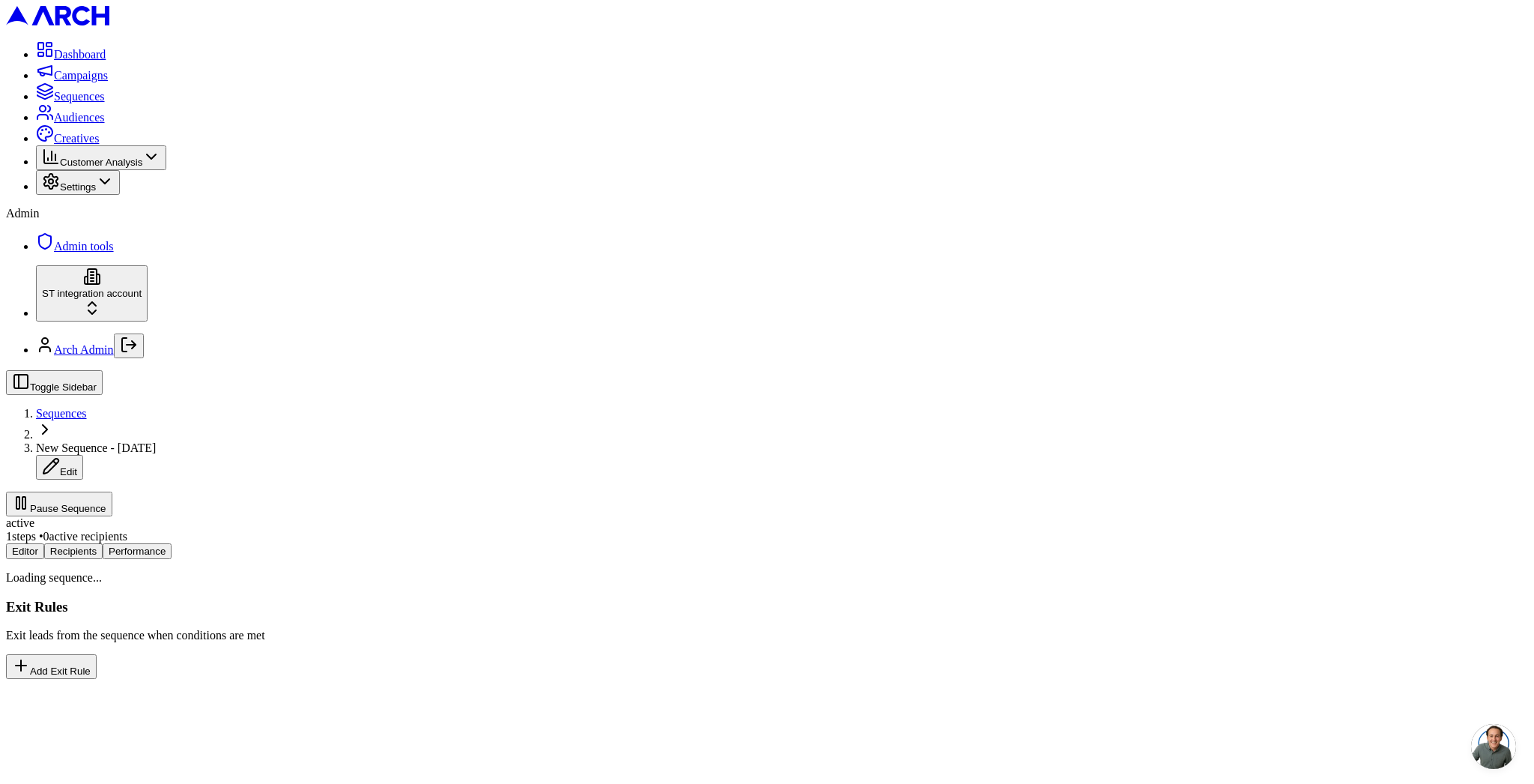
click at [44, 543] on button "Editor" at bounding box center [24, 551] width 38 height 16
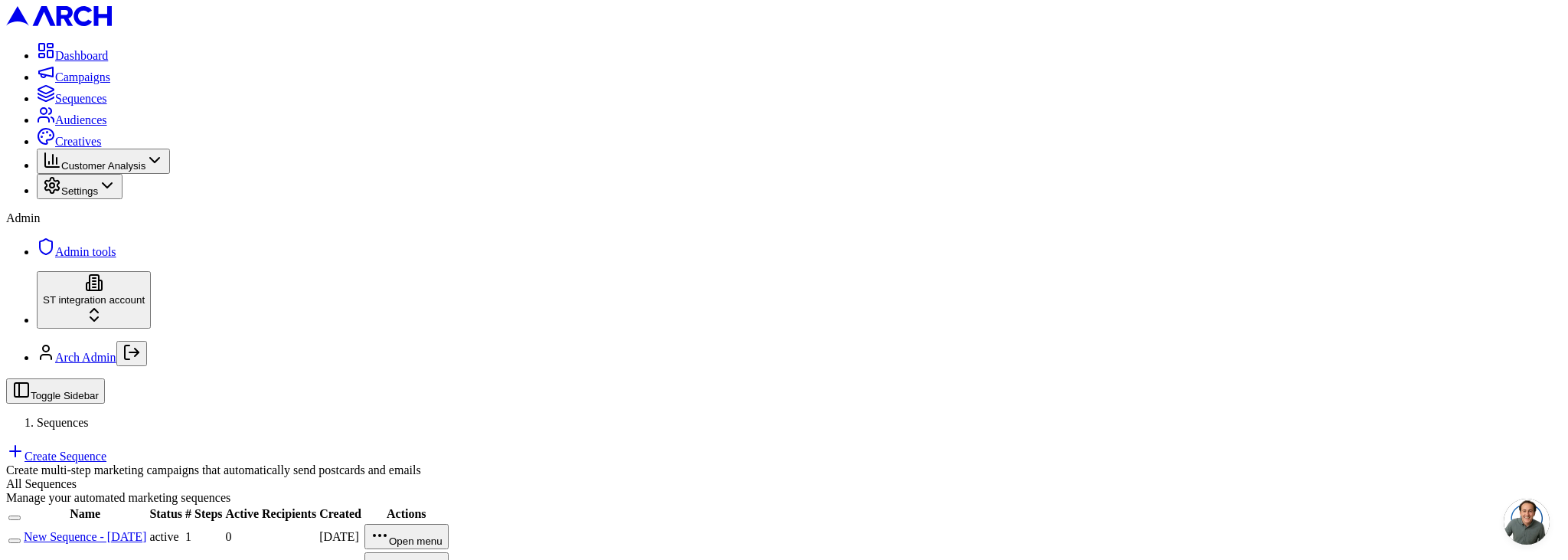
click at [146, 558] on link "New Sequence - [DATE]" at bounding box center [85, 565] width 123 height 13
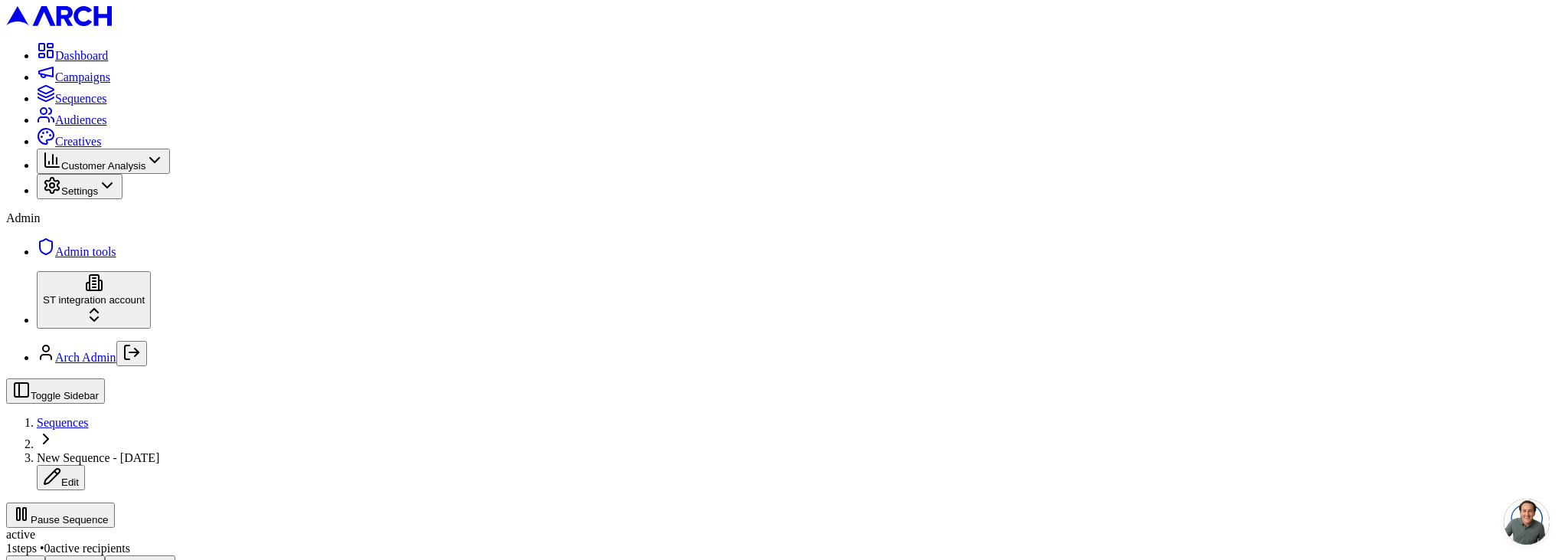
click at [115, 502] on button "Pause Sequence" at bounding box center [59, 515] width 108 height 25
click at [1489, 502] on div "Pause Sequence" at bounding box center [784, 515] width 1556 height 25
click at [89, 416] on span "Sequences" at bounding box center [62, 422] width 52 height 13
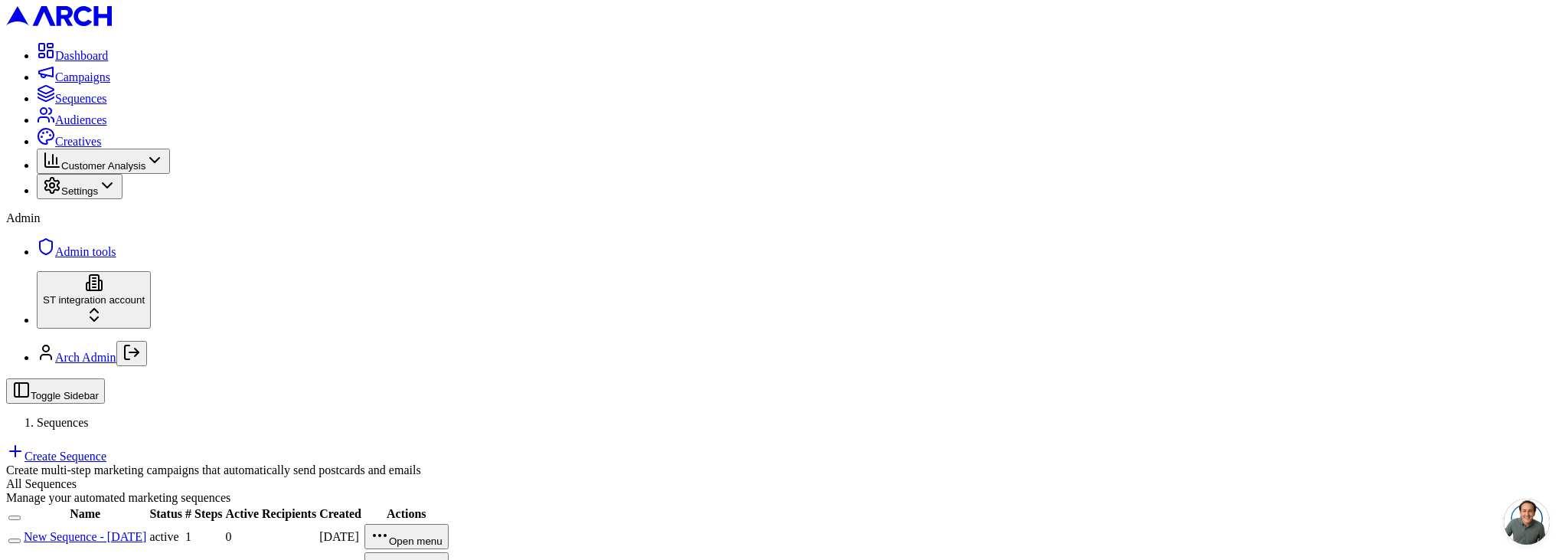
click at [146, 530] on link "New Sequence - [DATE]" at bounding box center [85, 536] width 123 height 13
